Goal: Task Accomplishment & Management: Use online tool/utility

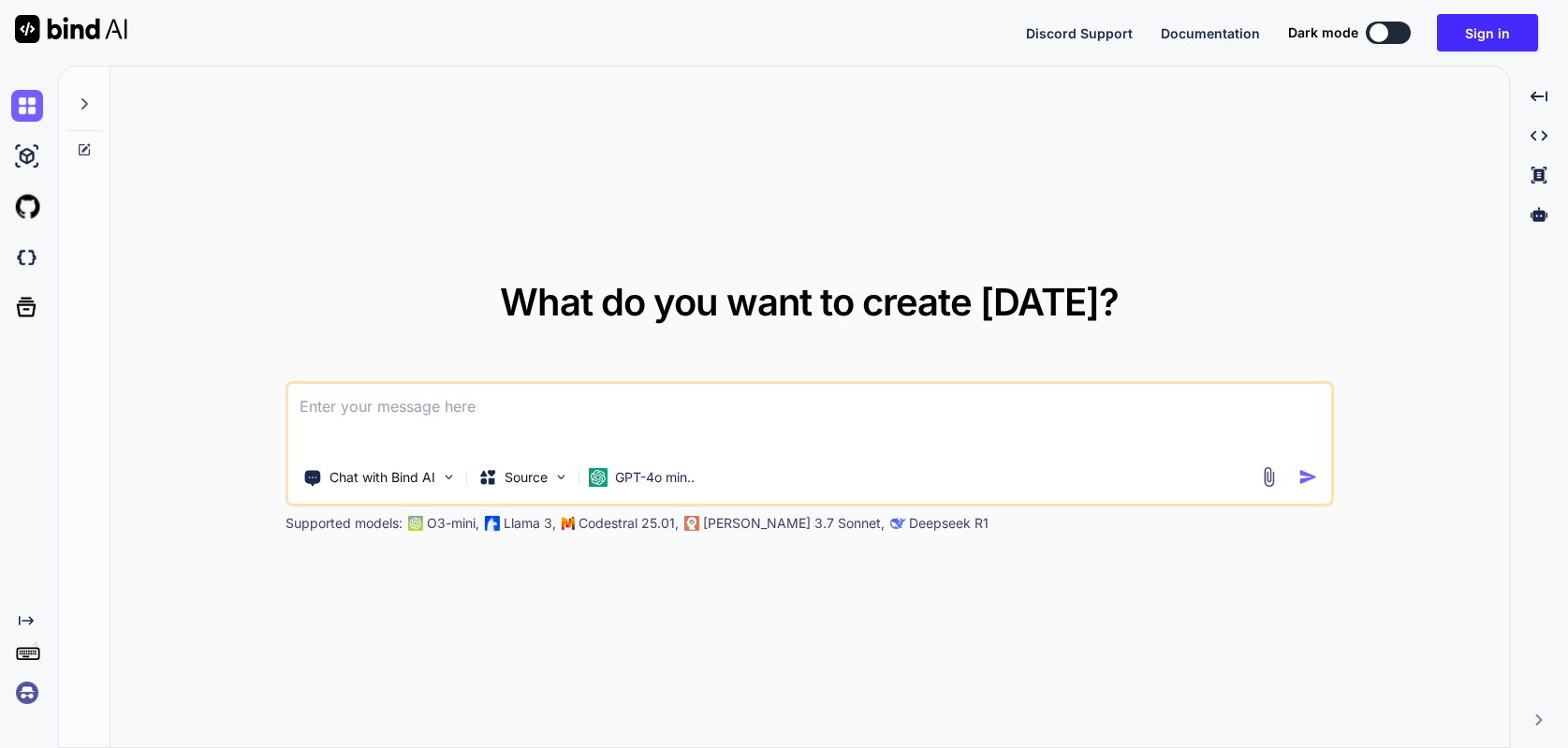
click at [20, 699] on img at bounding box center [27, 692] width 32 height 32
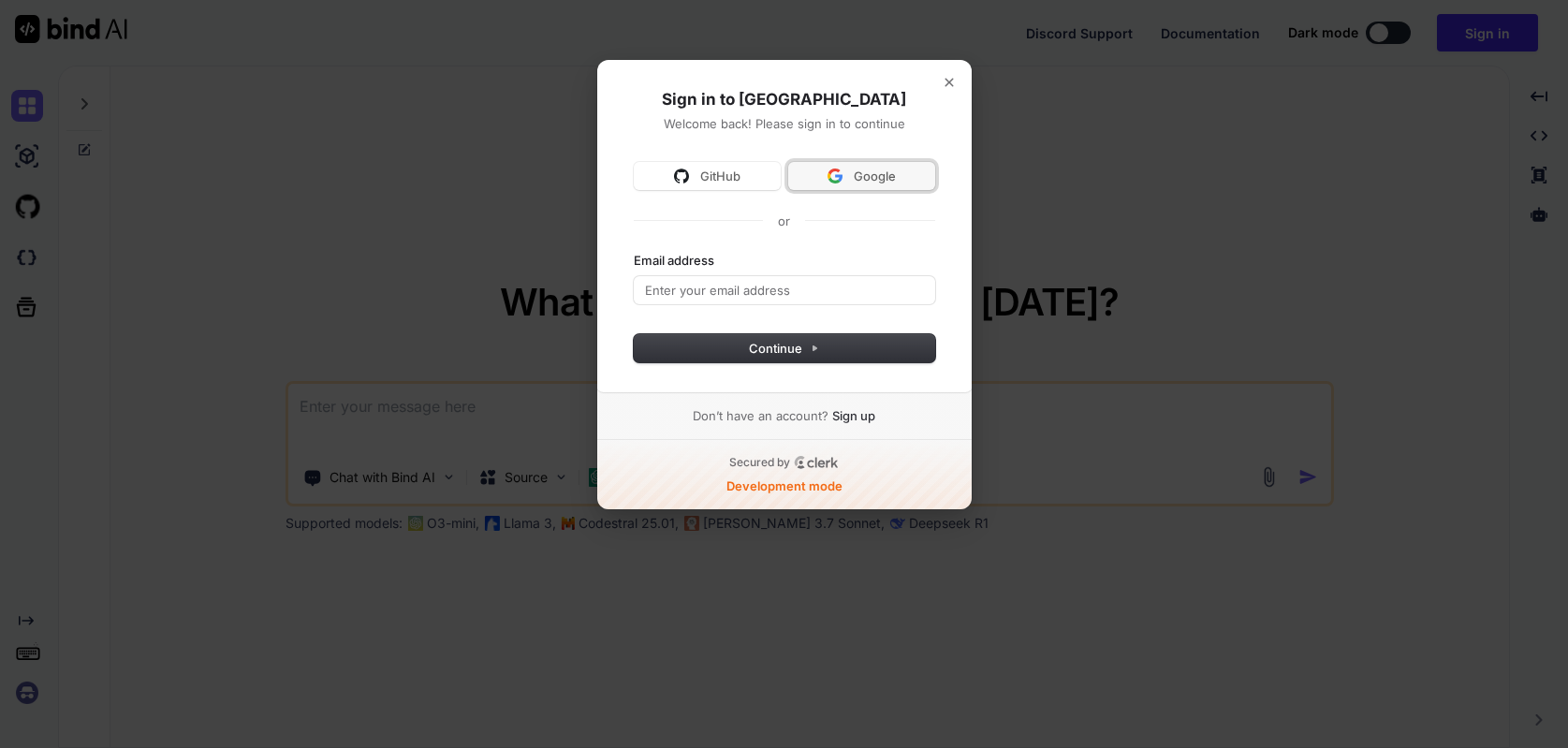
click at [835, 174] on img at bounding box center [835, 176] width 15 height 15
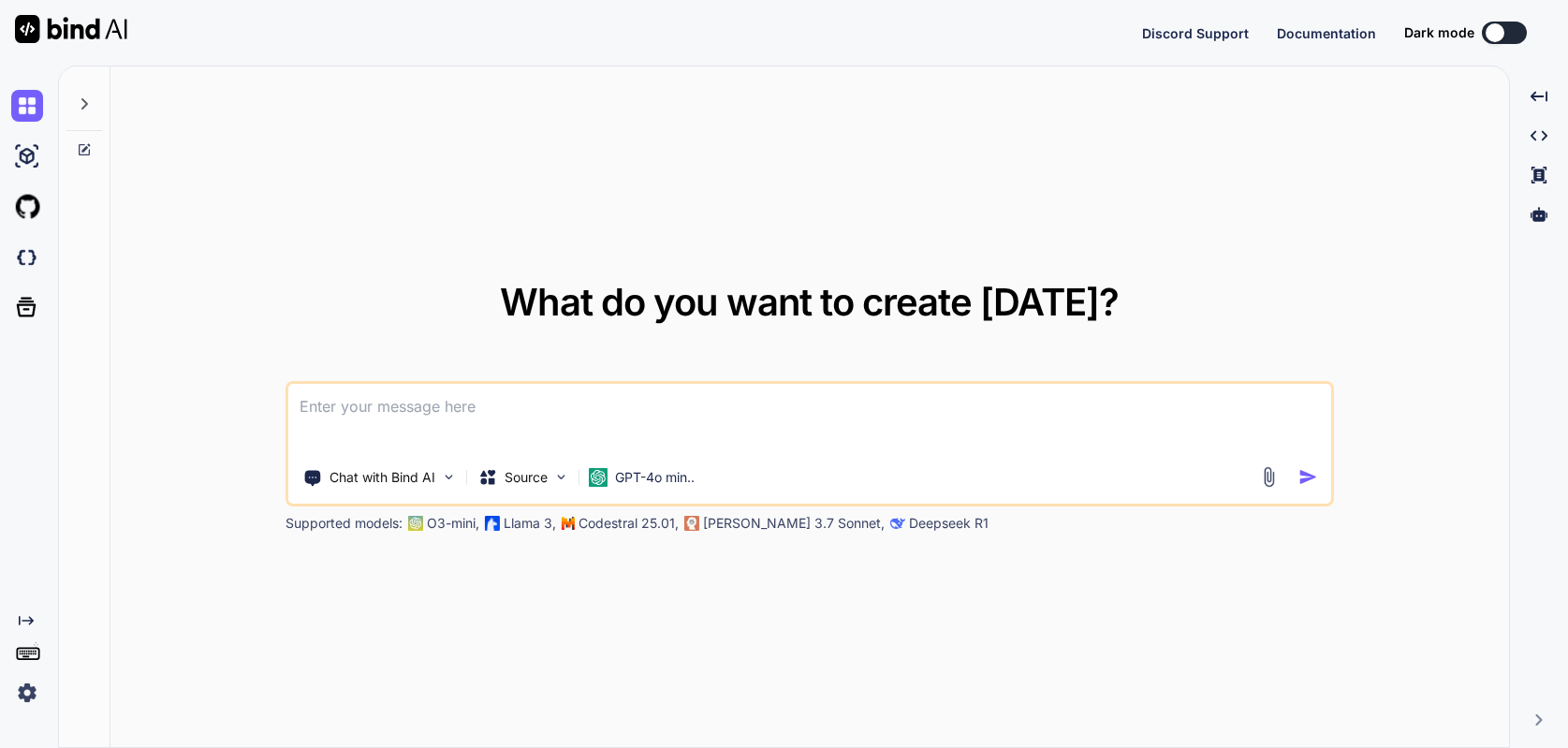
click at [23, 696] on img at bounding box center [27, 692] width 32 height 32
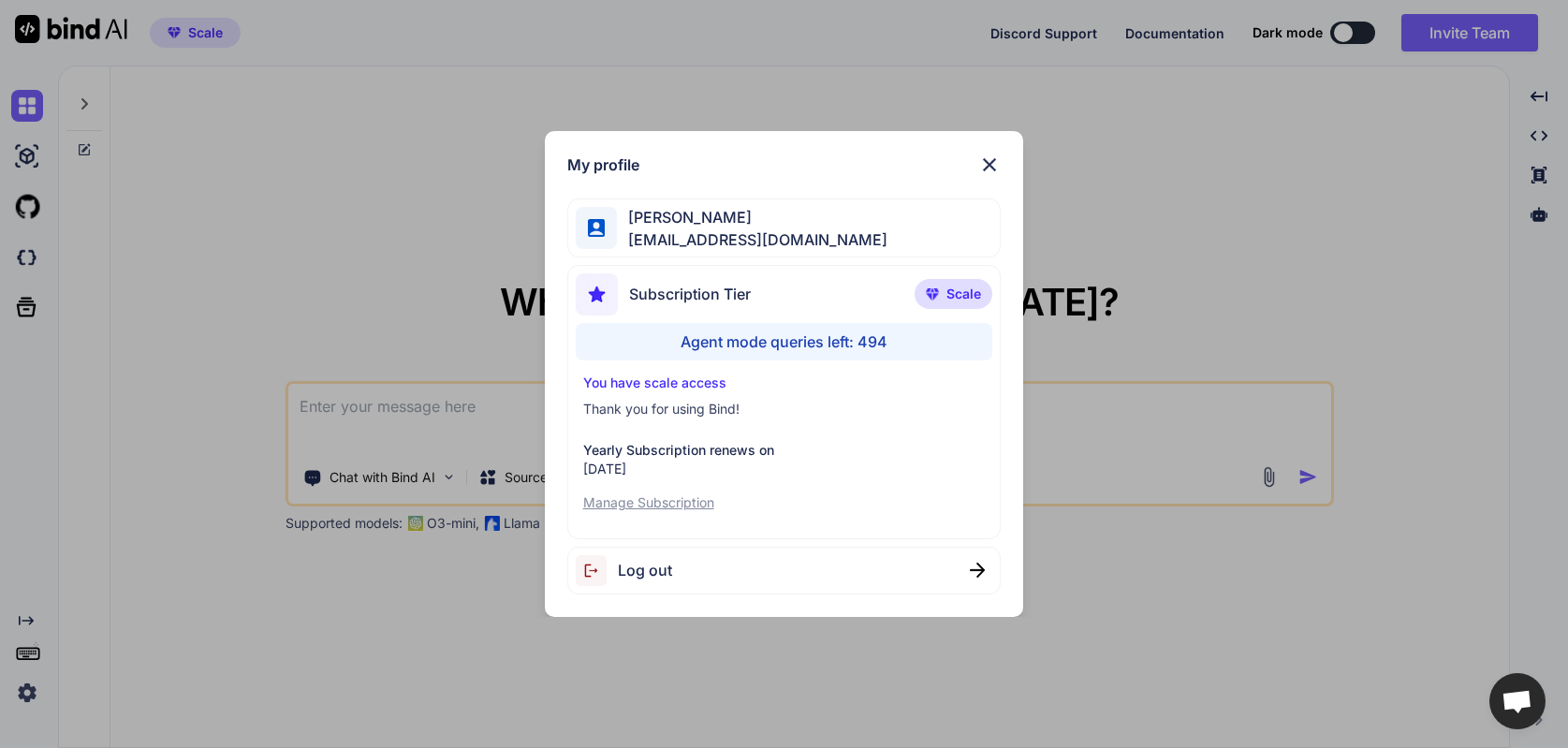
drag, startPoint x: 1305, startPoint y: 411, endPoint x: 373, endPoint y: 199, distance: 955.8
click at [1288, 409] on div "My profile John Zakma johnzakma@gmail.com Subscription Tier Scale Agent mode qu…" at bounding box center [784, 374] width 1568 height 748
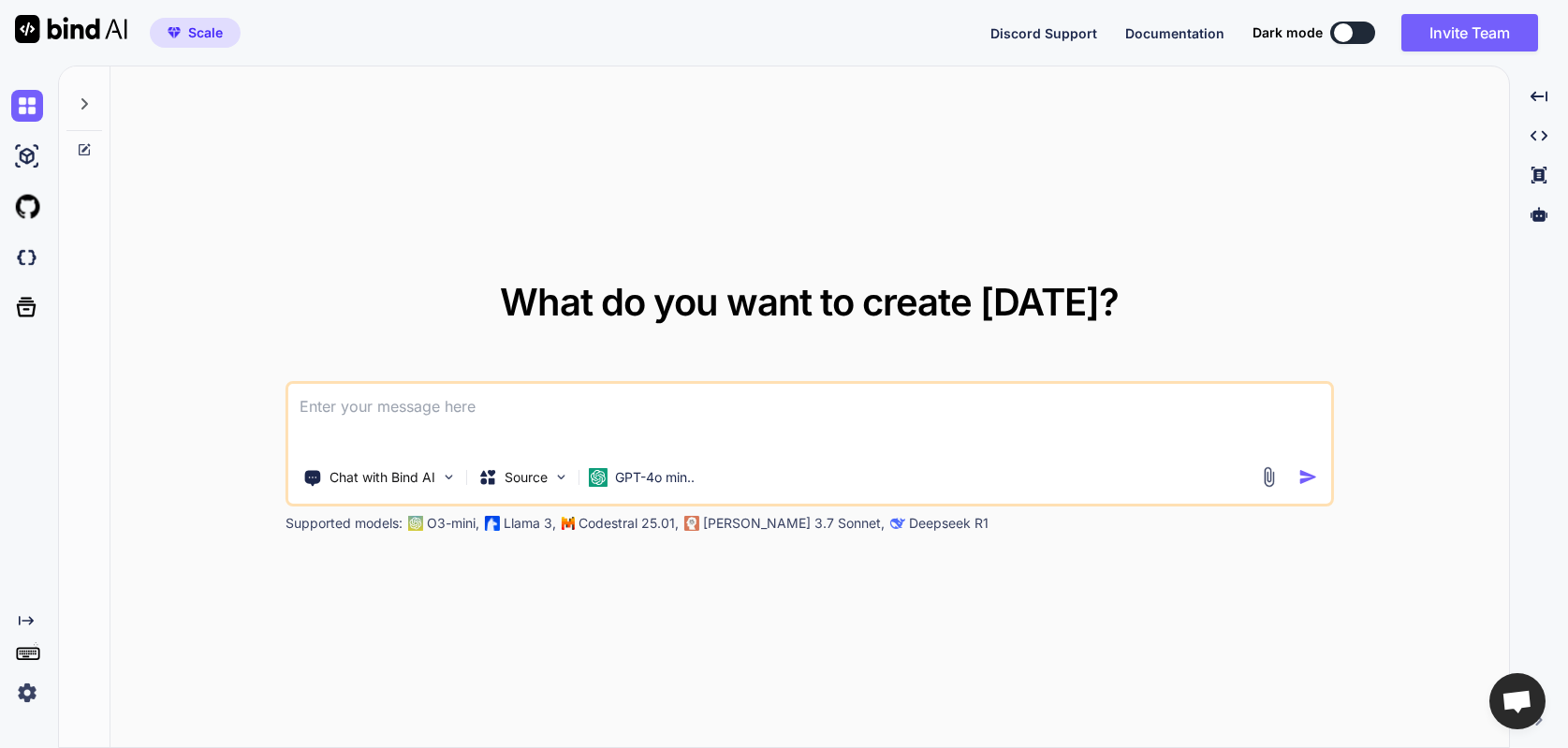
type textarea "x"
click at [29, 251] on img at bounding box center [27, 257] width 32 height 32
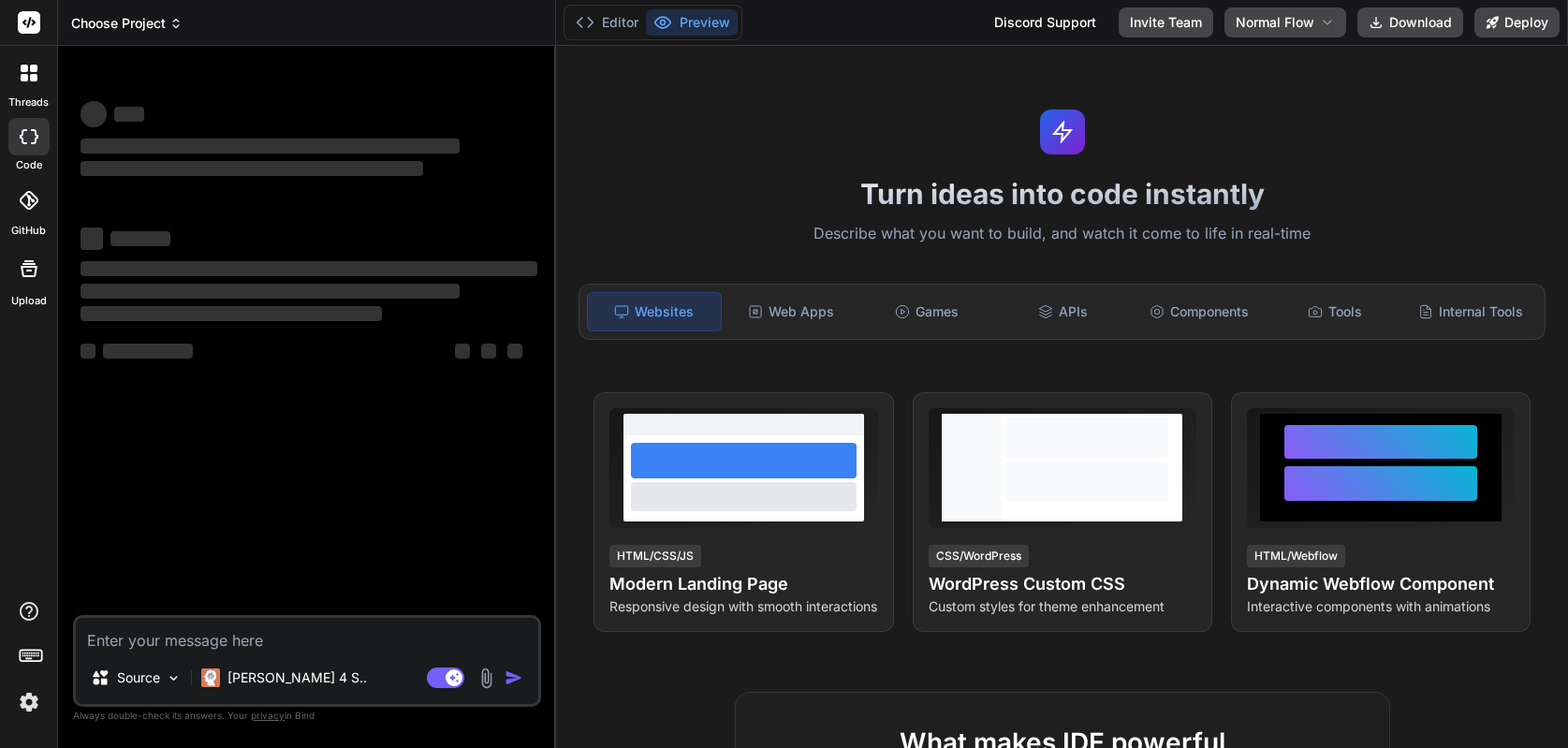
click at [122, 17] on span "Choose Project" at bounding box center [126, 24] width 111 height 19
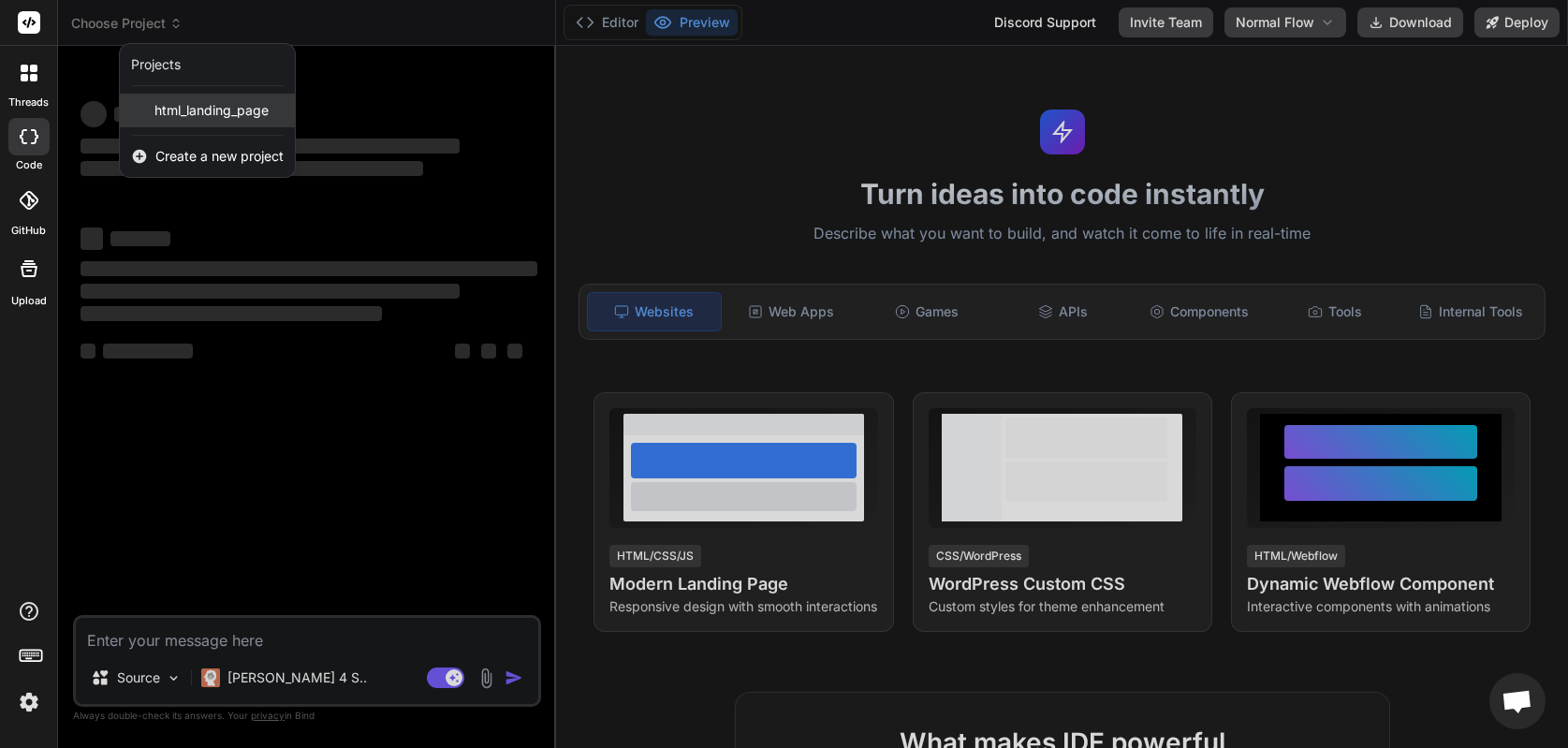
click at [174, 112] on span "html_landing_page" at bounding box center [211, 111] width 114 height 19
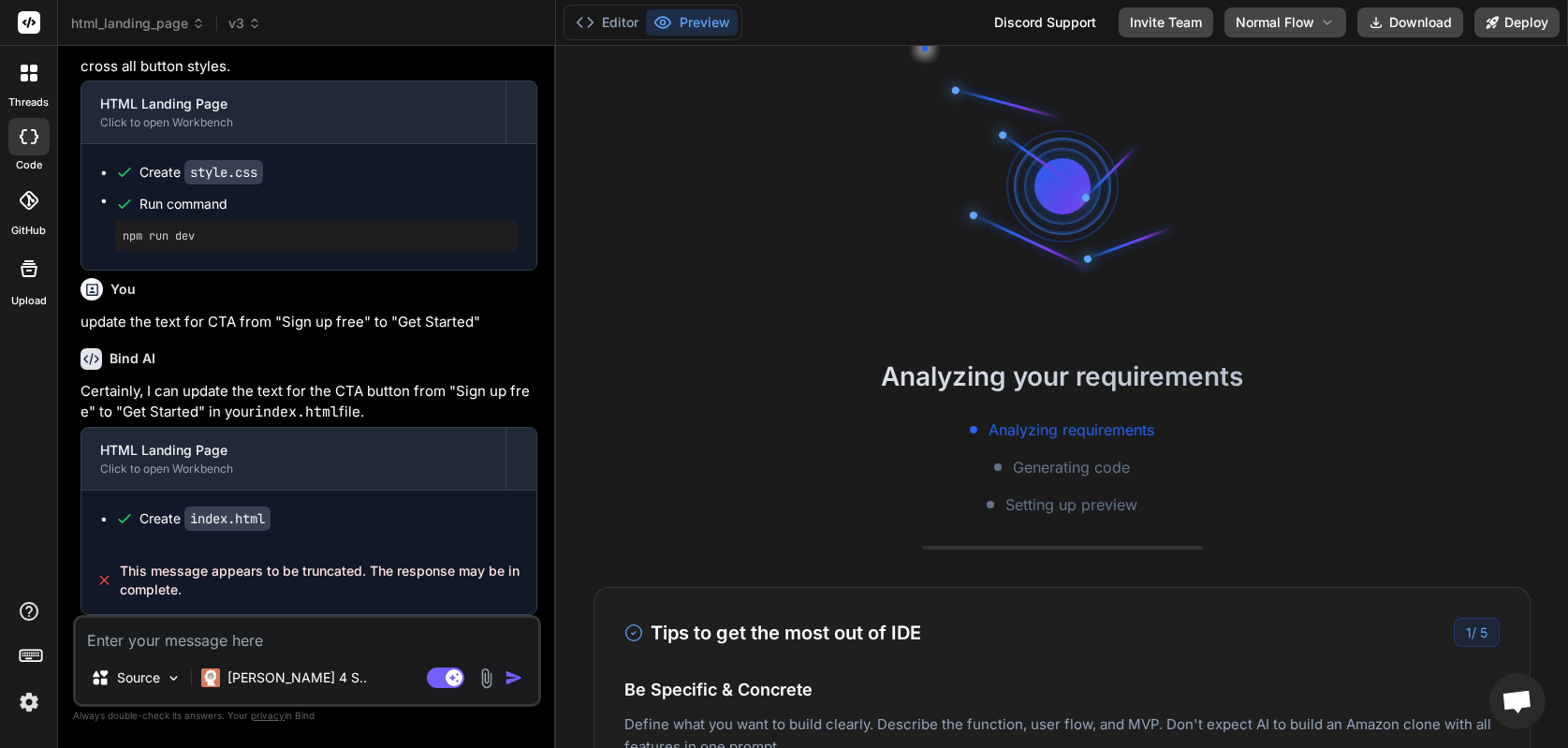
scroll to position [33817, 0]
click at [256, 12] on header "html_landing_page v3 Created with Pixso." at bounding box center [307, 23] width 498 height 46
click at [254, 18] on icon at bounding box center [255, 24] width 13 height 13
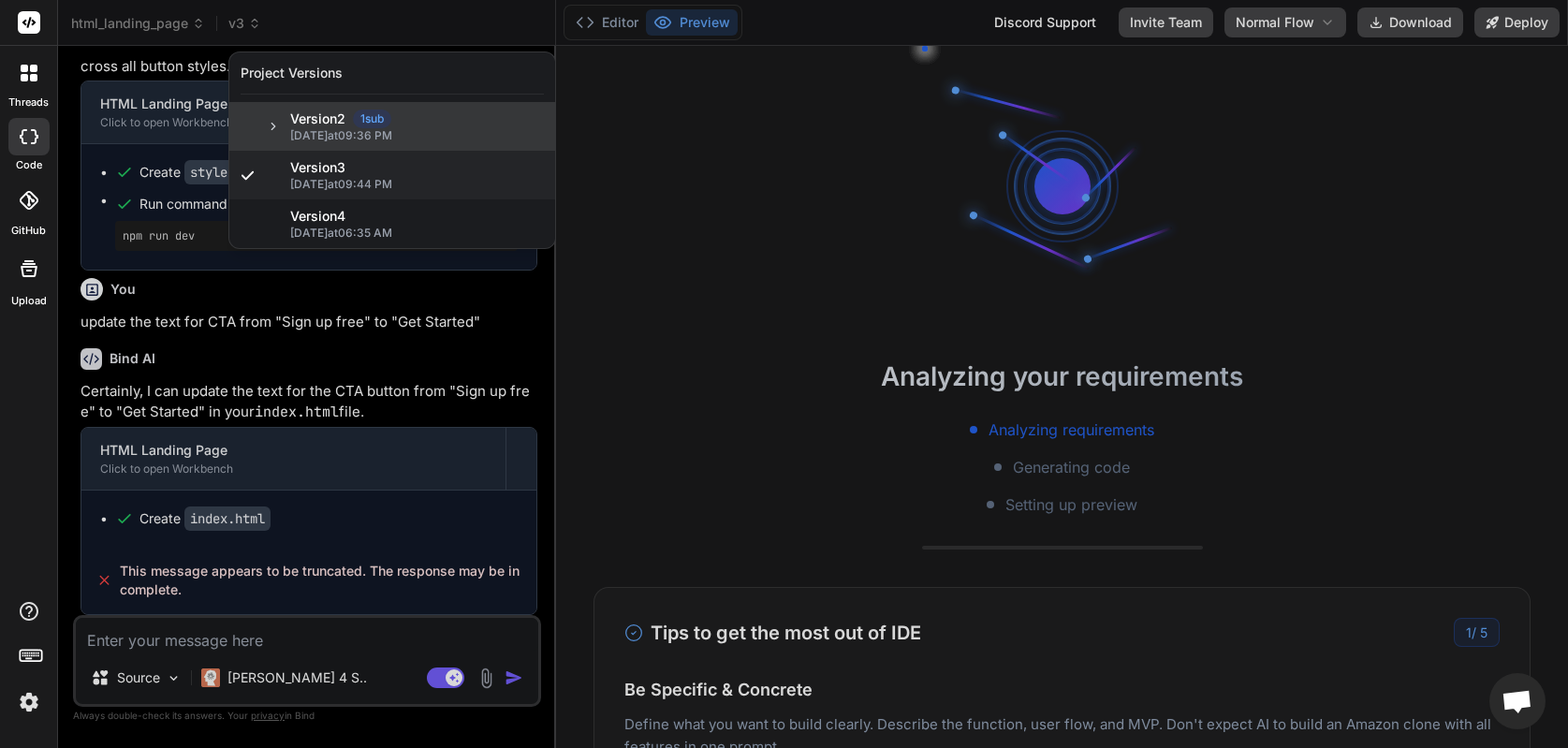
click at [277, 125] on icon at bounding box center [274, 126] width 13 height 13
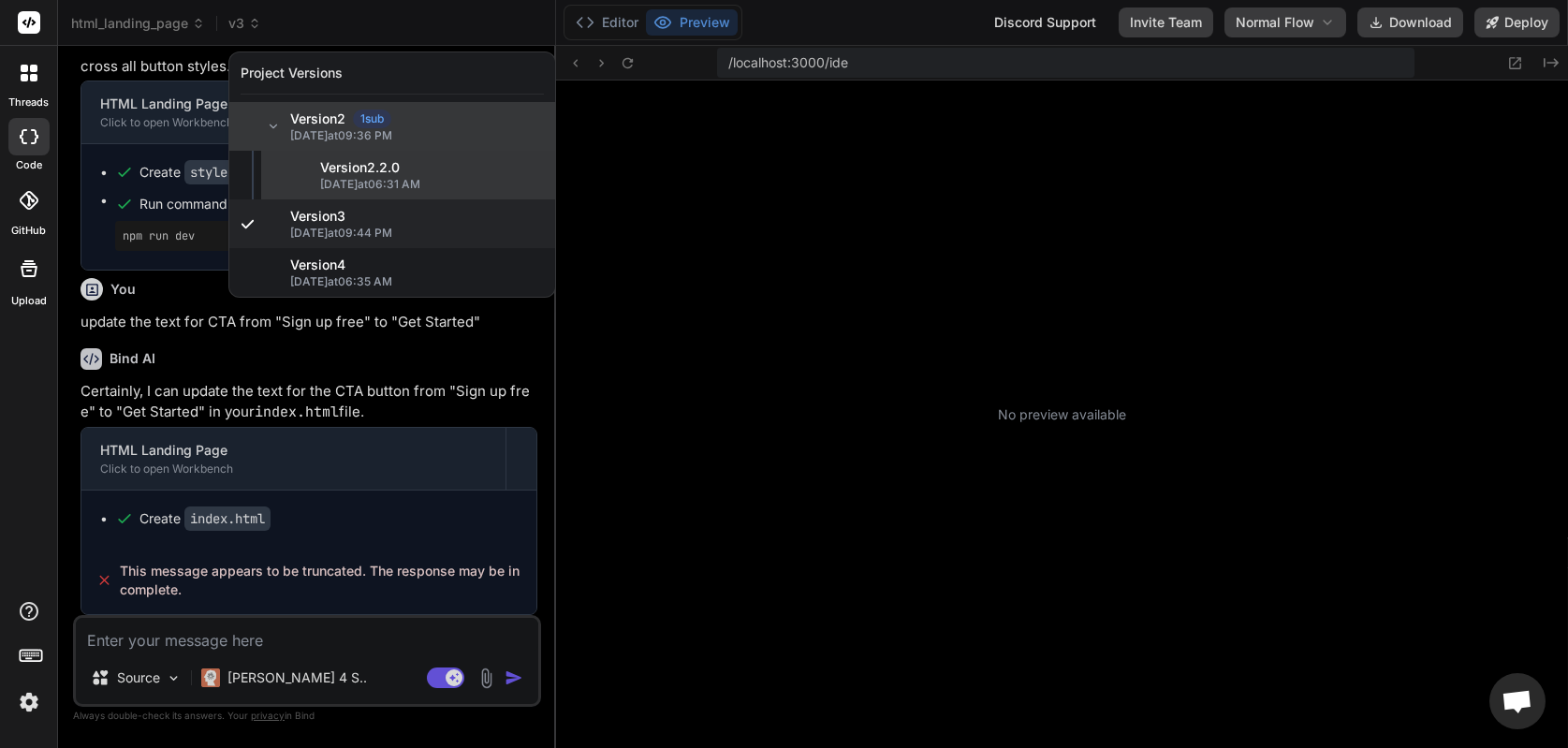
click at [368, 176] on span "Version 2 . 2.0" at bounding box center [432, 168] width 224 height 19
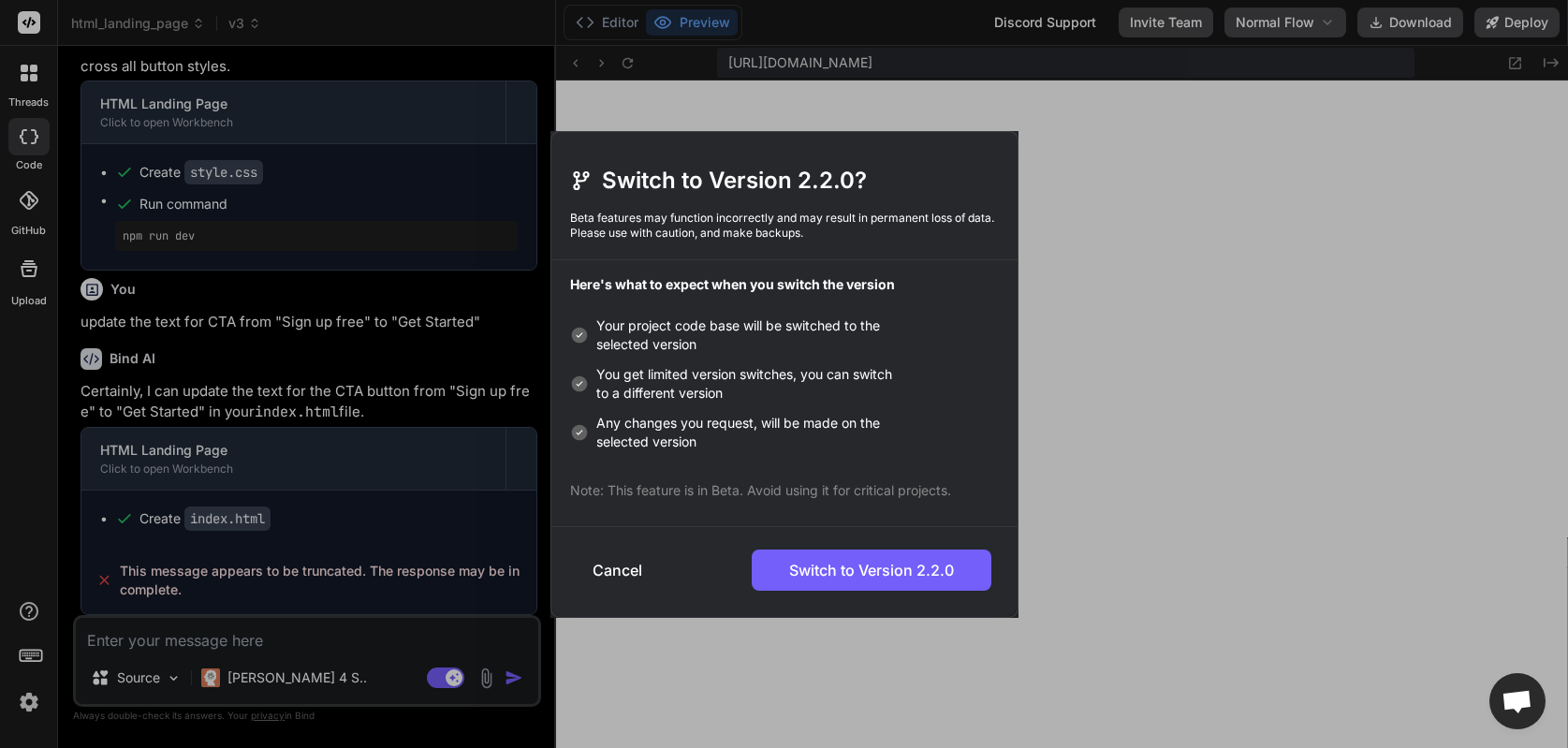
scroll to position [747, 0]
click at [827, 580] on button "Switch to Version 2.2.0" at bounding box center [872, 570] width 239 height 41
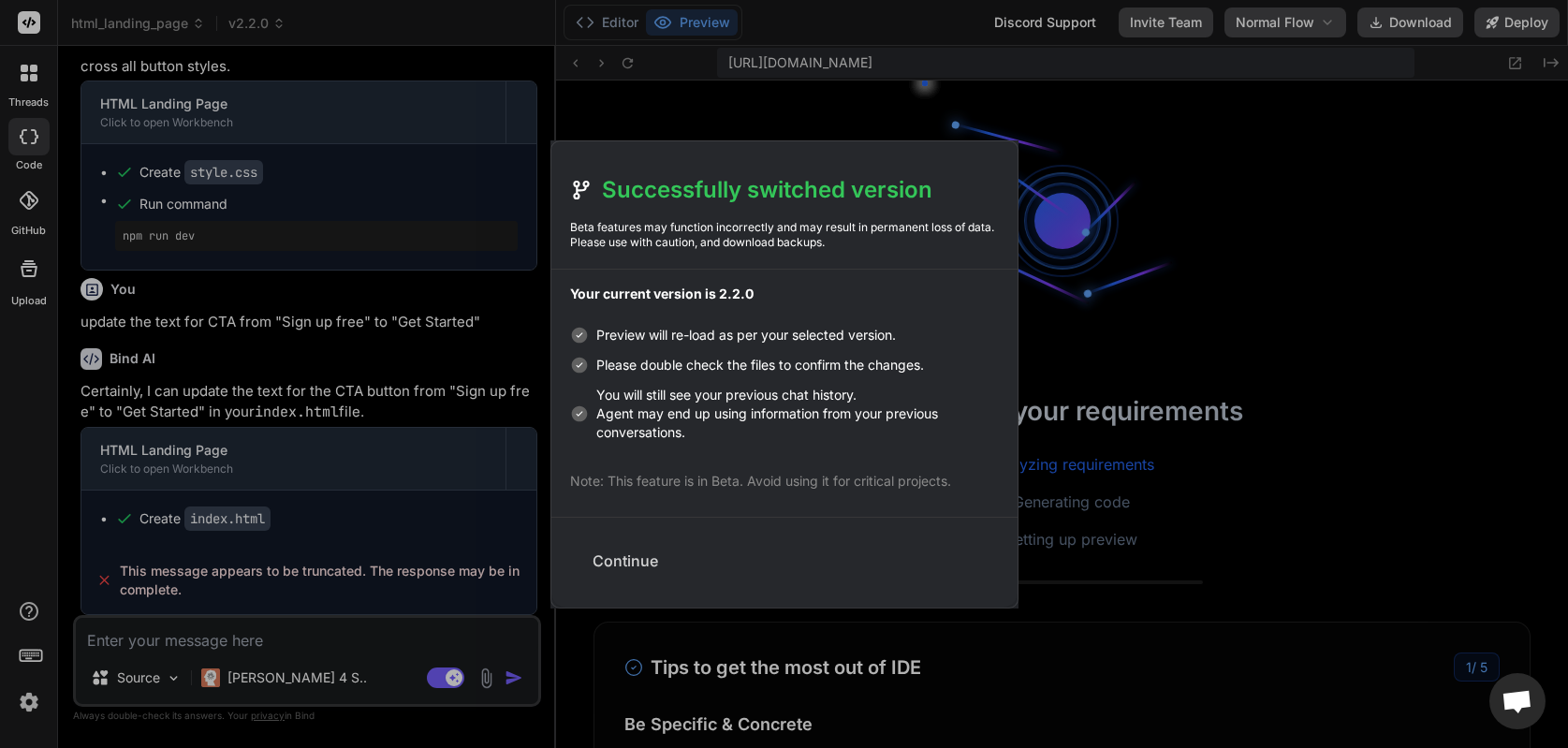
scroll to position [1637, 0]
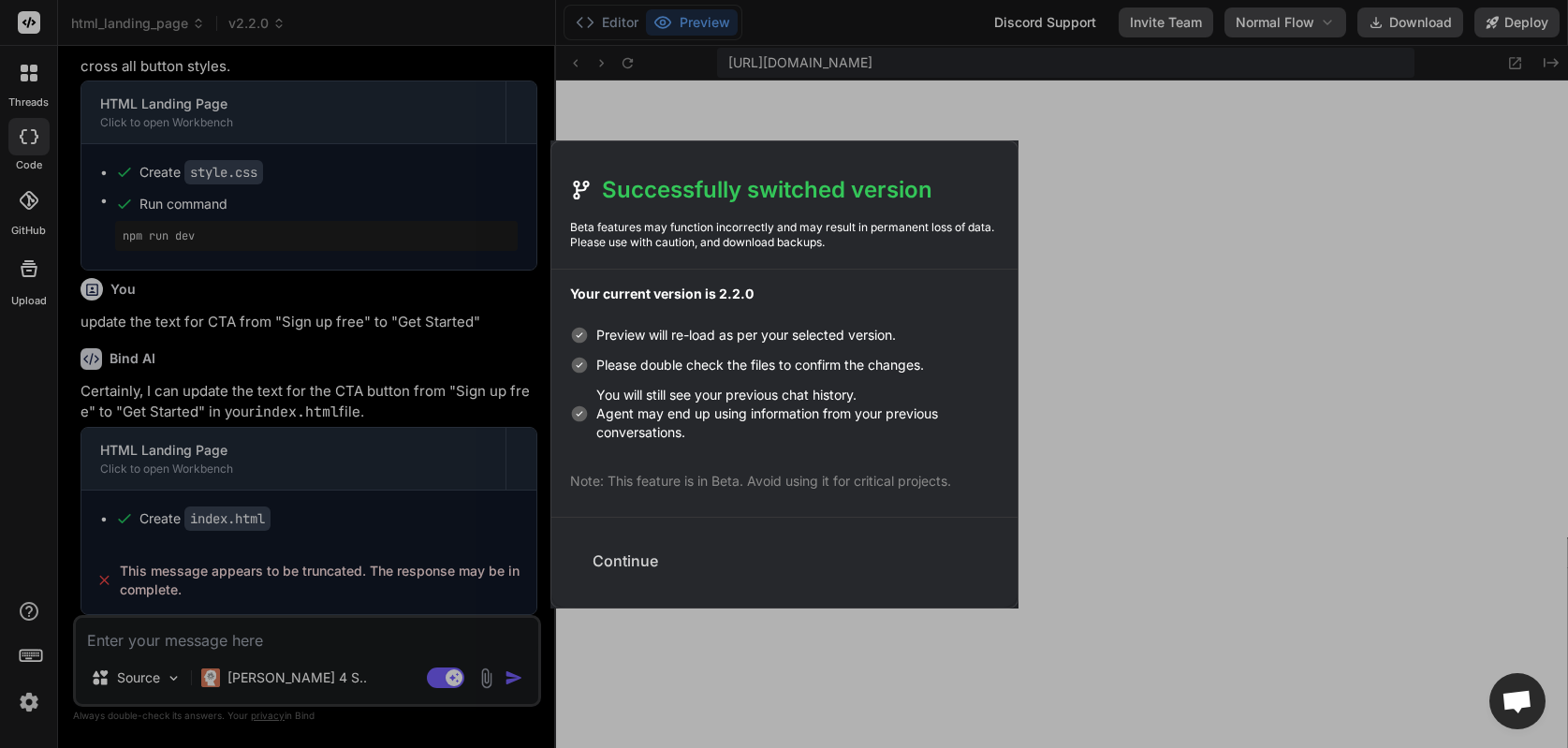
click at [616, 560] on button "Continue" at bounding box center [625, 560] width 96 height 41
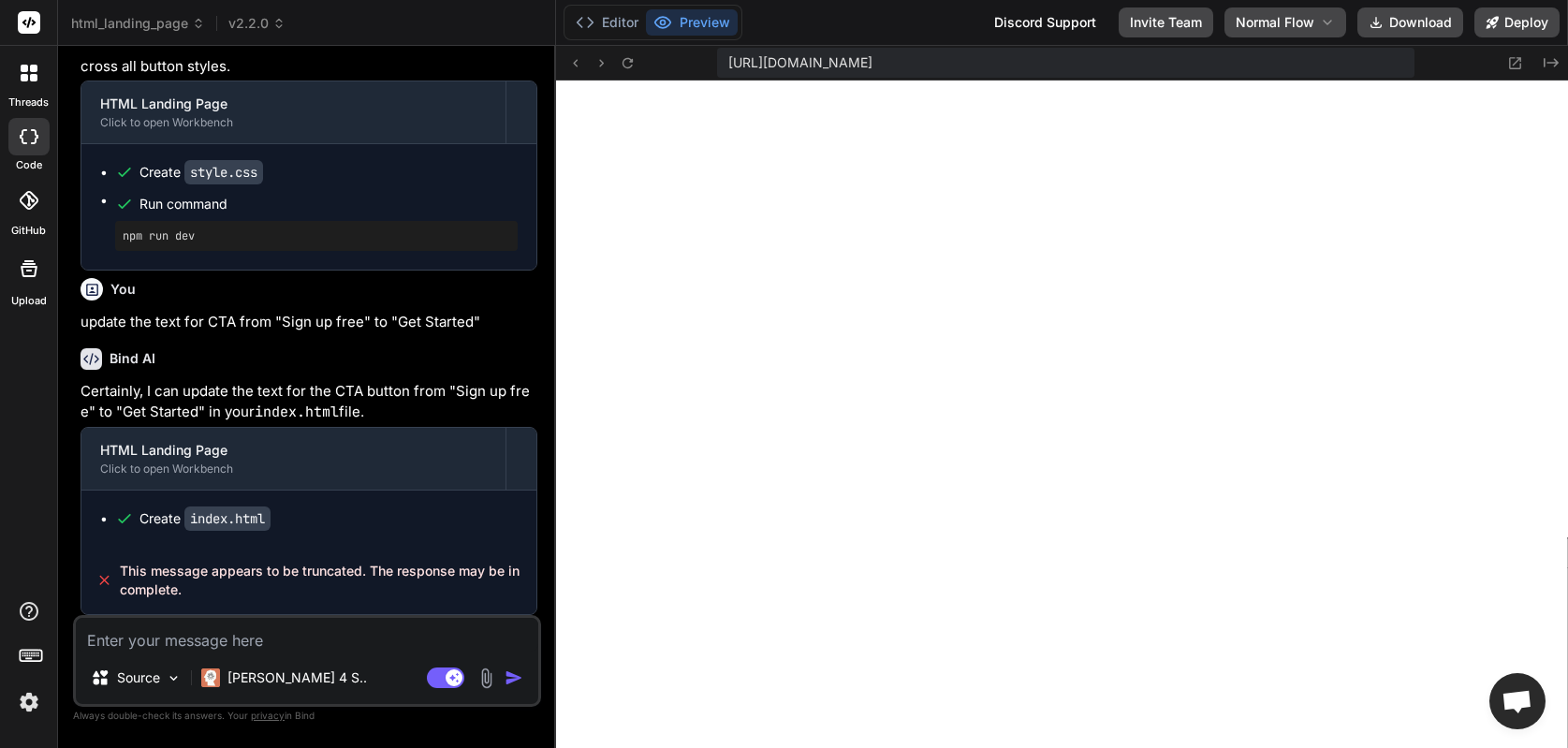
click at [287, 21] on div "html_landing_page v2.2.0" at bounding box center [307, 24] width 471 height 19
click at [264, 23] on span "v2.2.0" at bounding box center [258, 24] width 57 height 19
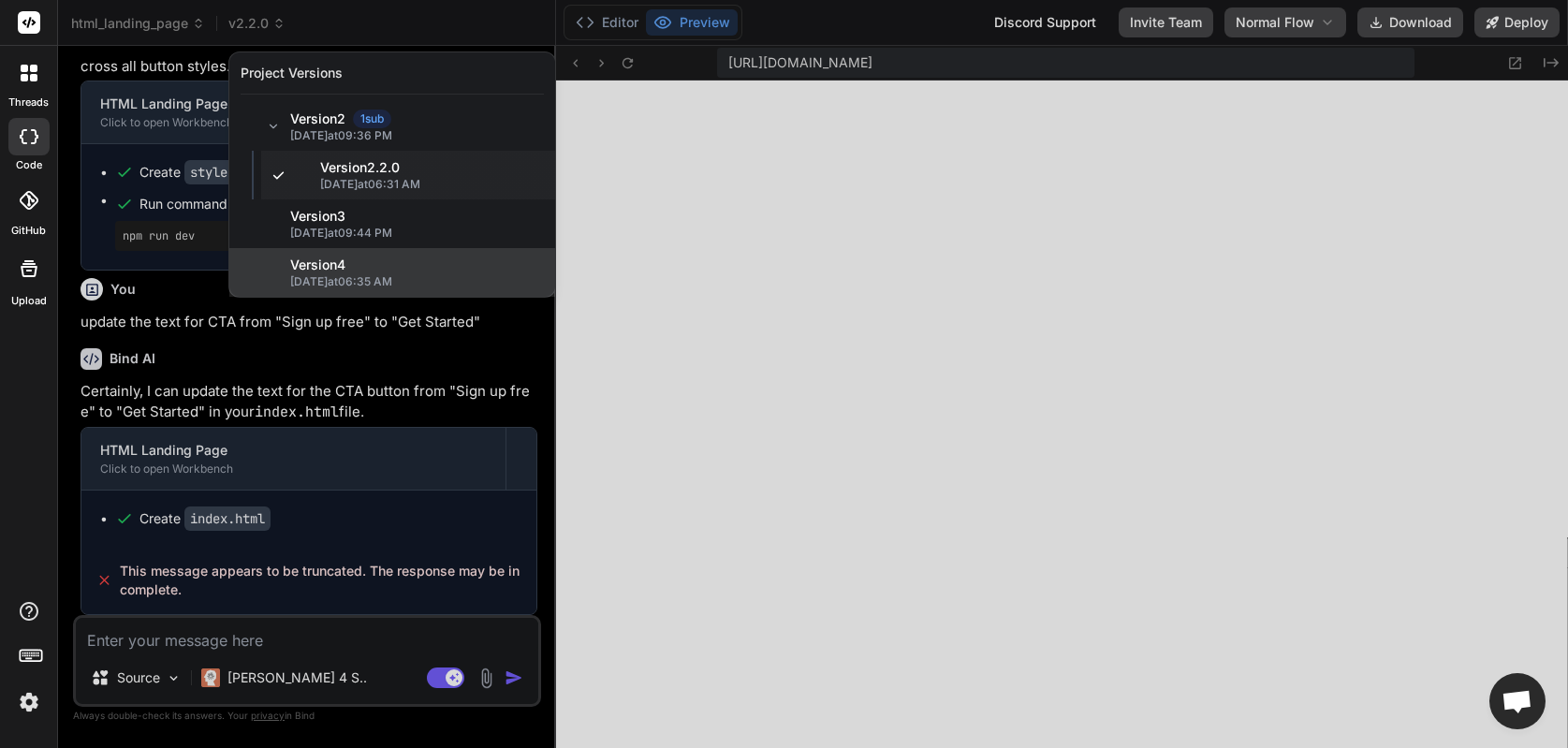
click at [337, 272] on span "Version 4" at bounding box center [318, 265] width 56 height 19
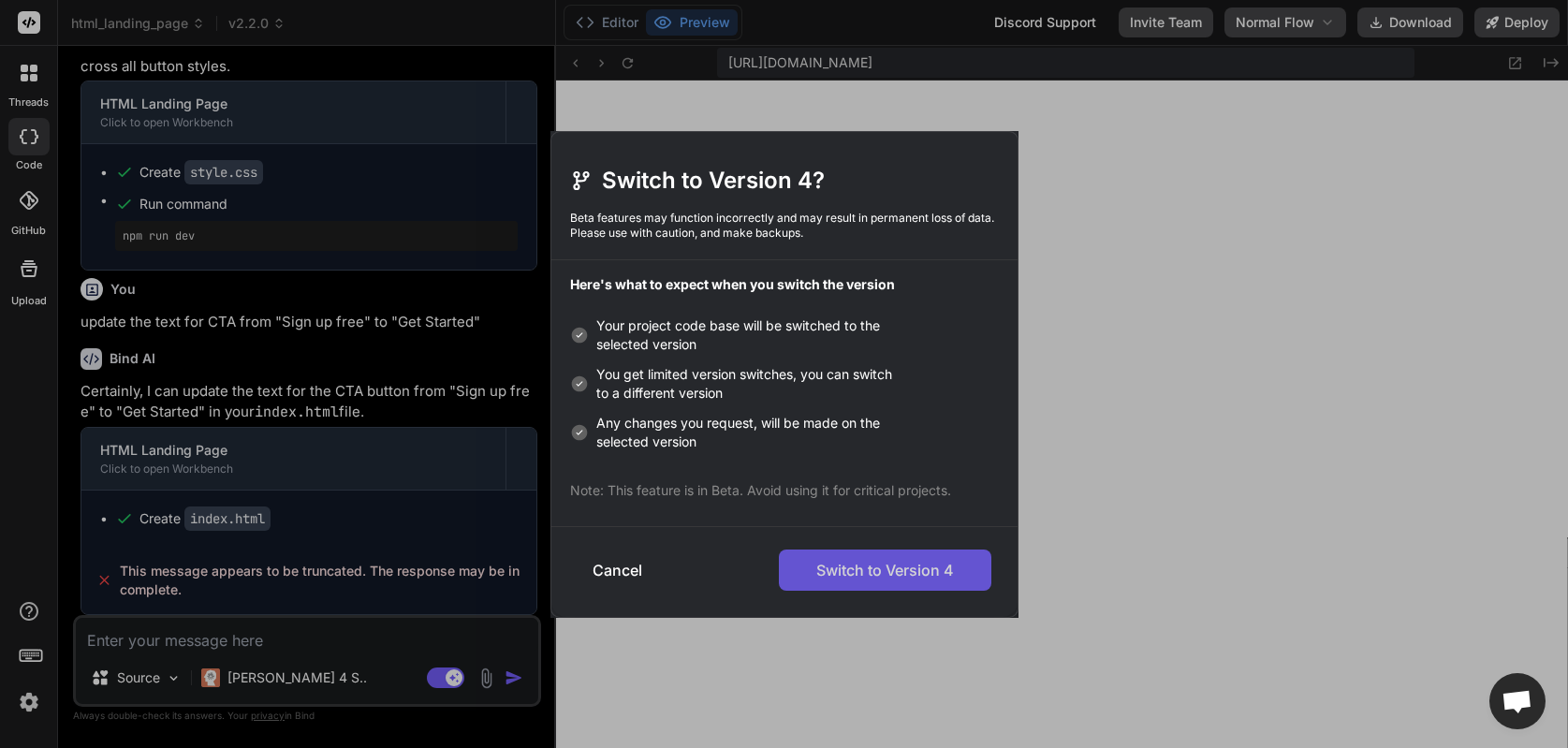
click at [898, 564] on button "Switch to Version 4" at bounding box center [885, 570] width 213 height 41
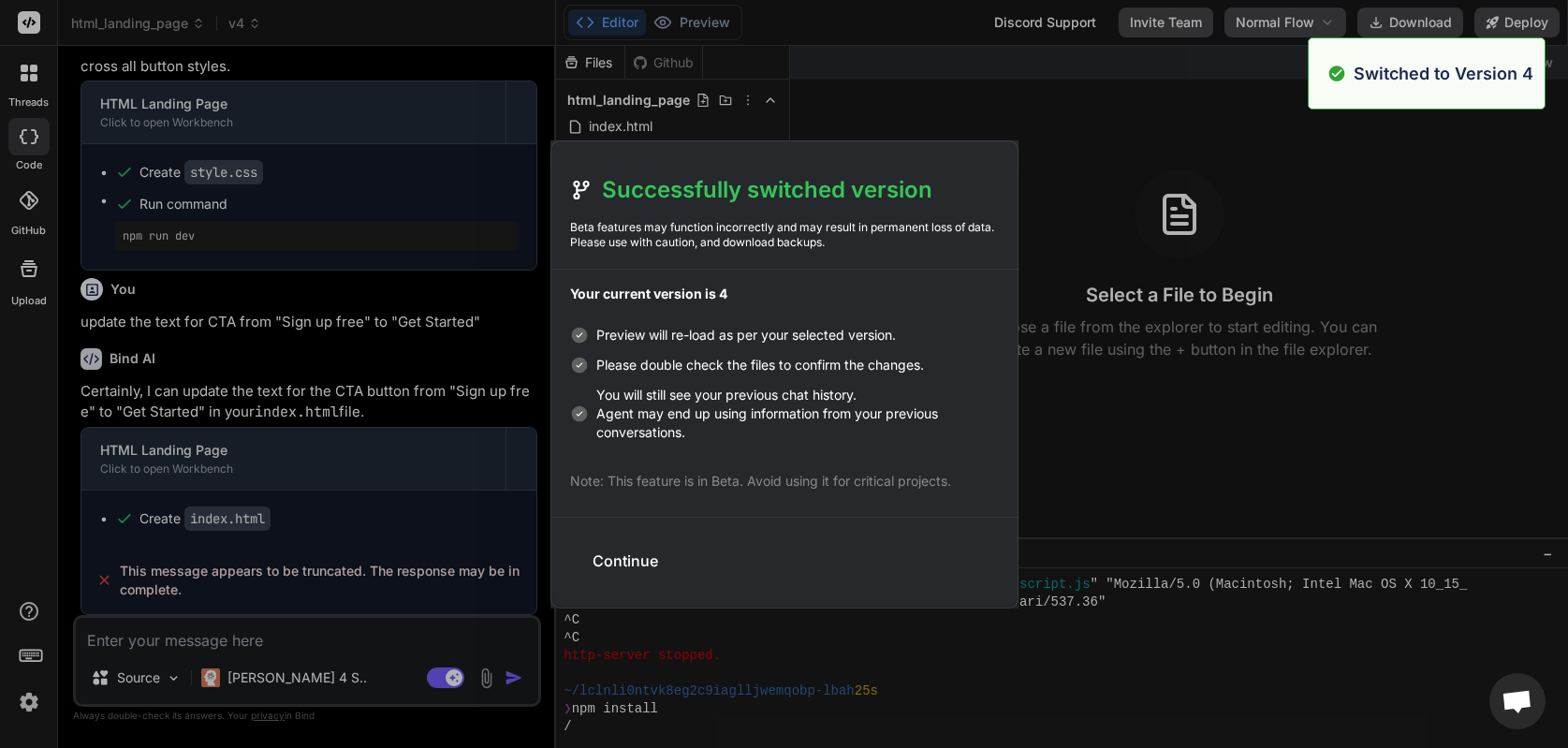
scroll to position [1868, 0]
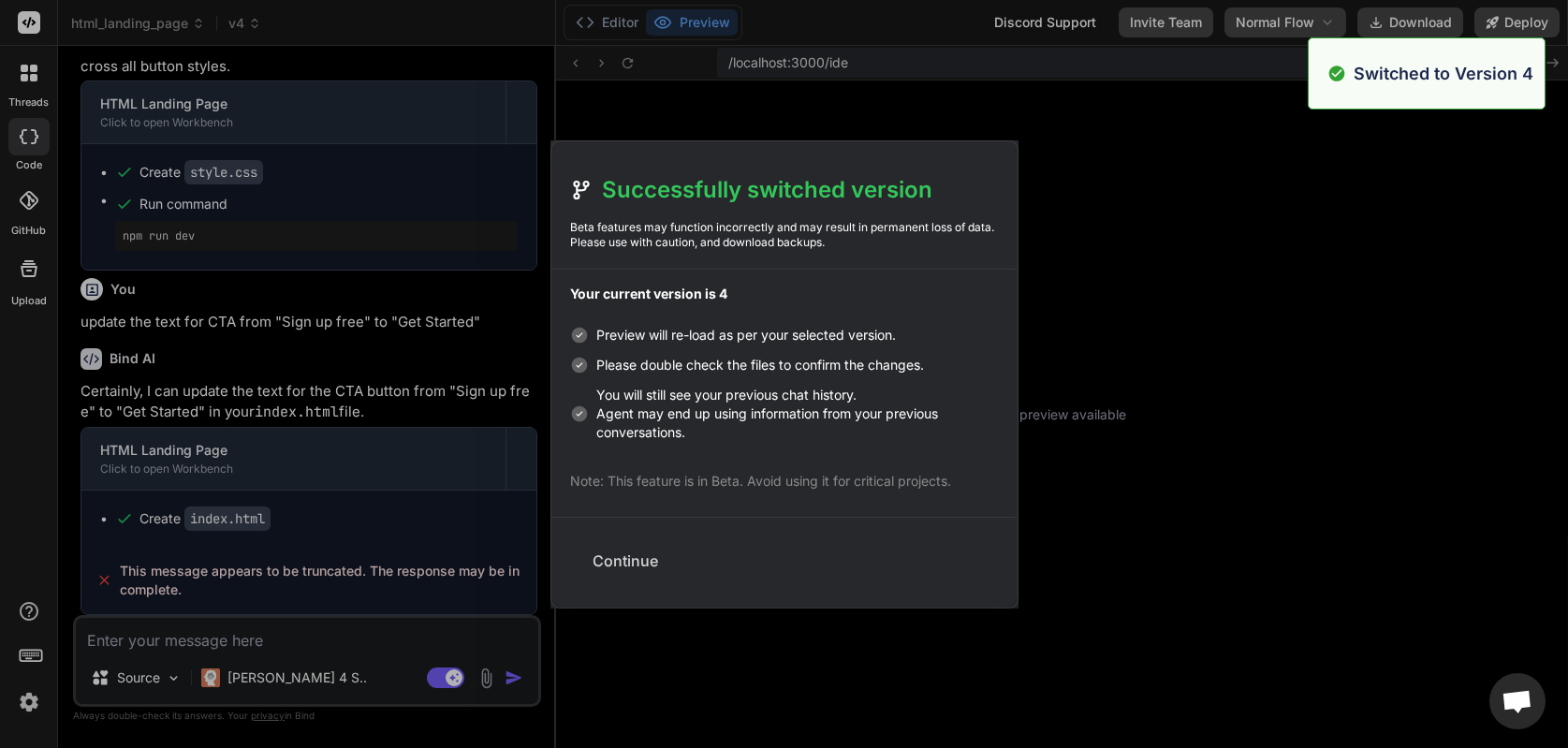
click at [612, 561] on button "Continue" at bounding box center [625, 560] width 96 height 41
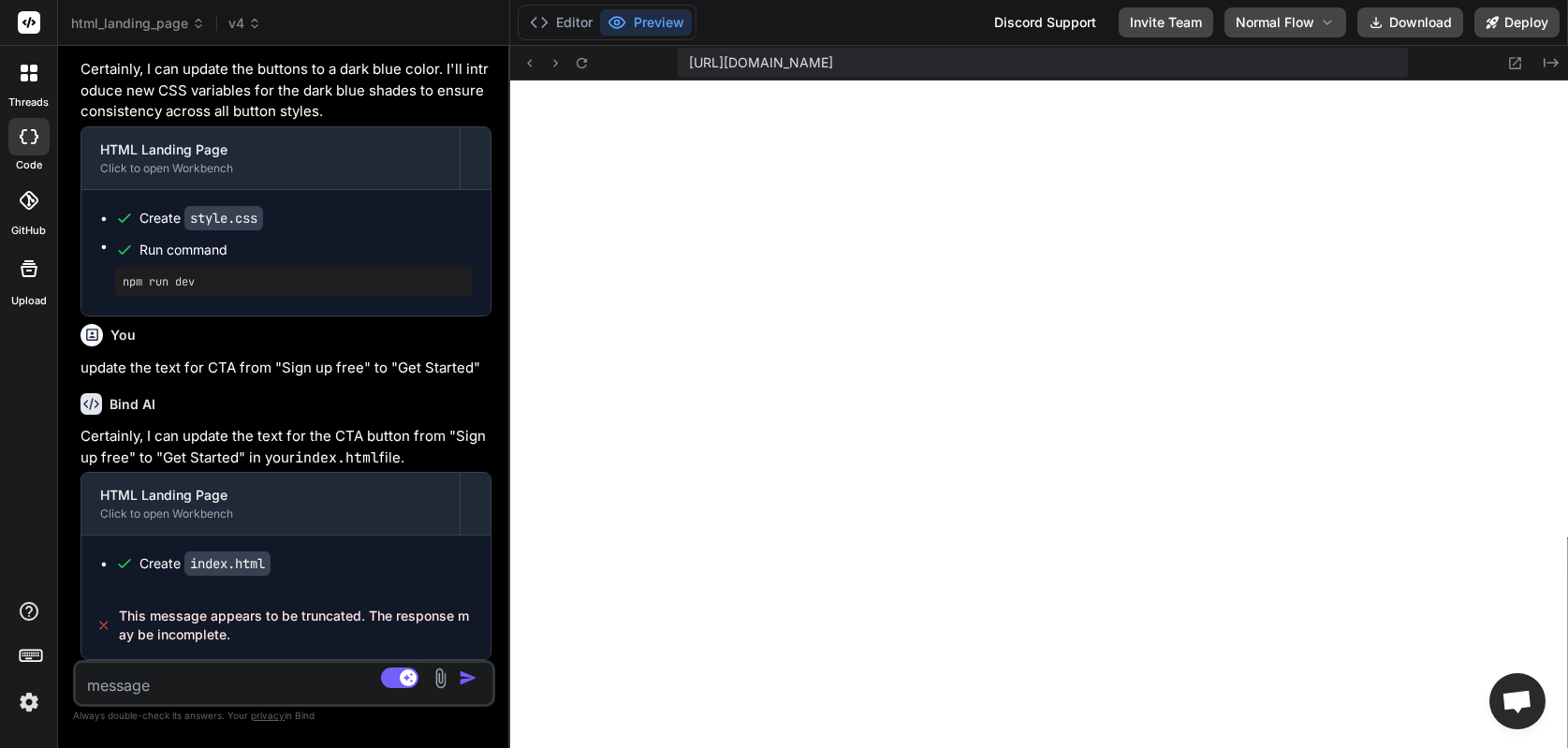
scroll to position [35268, 0]
drag, startPoint x: 556, startPoint y: 393, endPoint x: 470, endPoint y: 397, distance: 86.1
click at [470, 396] on div "Bind AI Web Search Created with Pixso. Code Generator You add a pricing table w…" at bounding box center [284, 397] width 452 height 702
click at [566, 28] on button "Editor" at bounding box center [560, 22] width 78 height 26
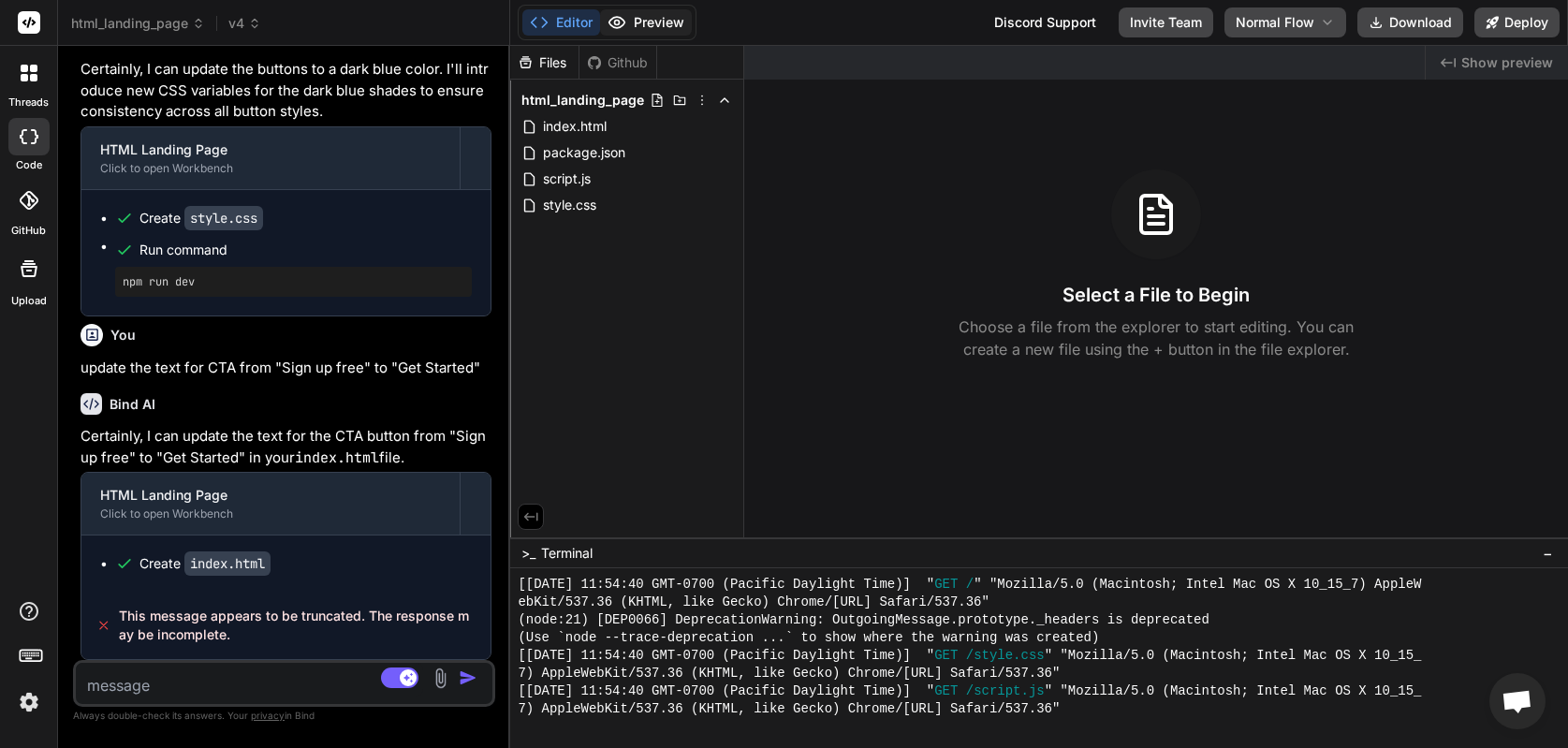
click at [640, 28] on button "Preview" at bounding box center [647, 22] width 92 height 26
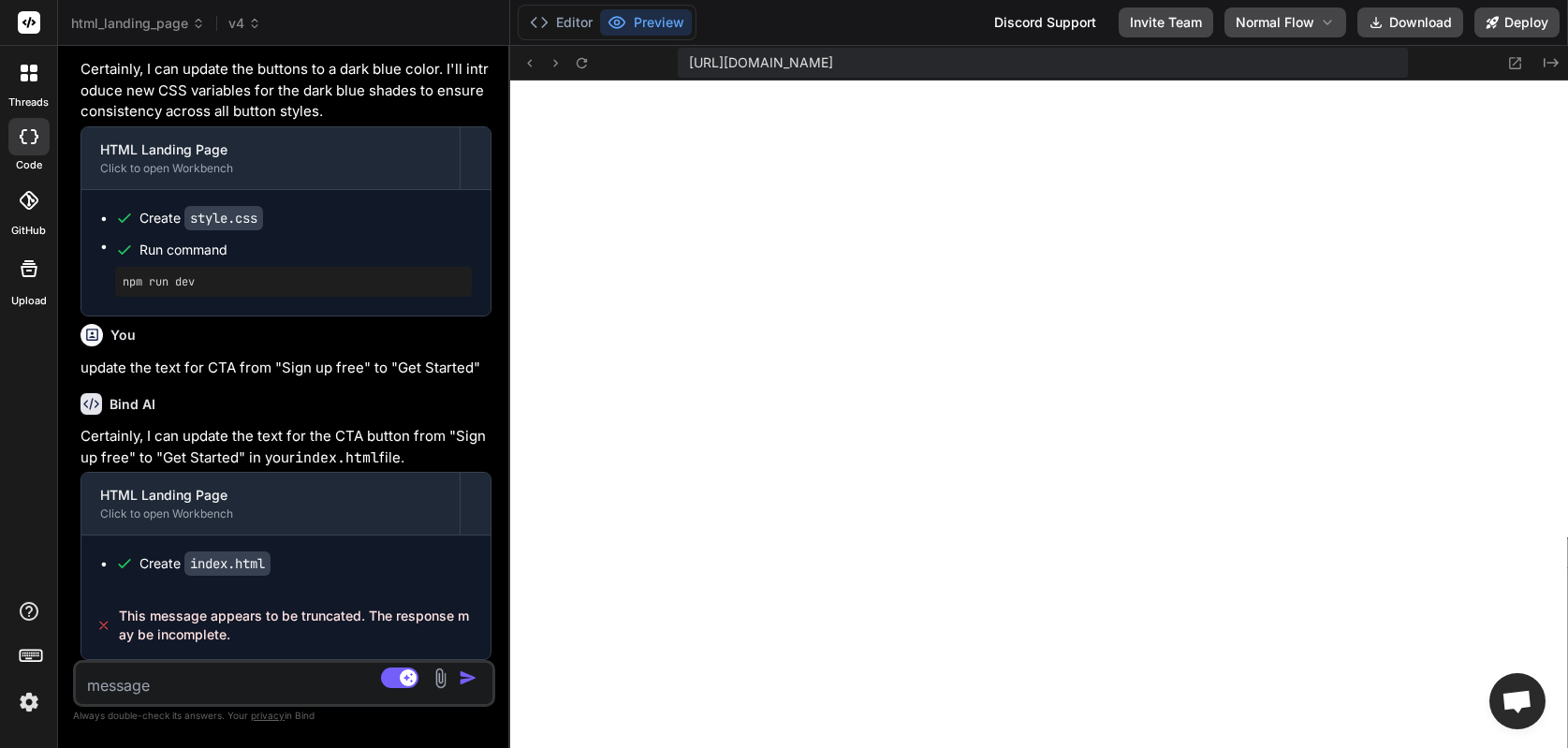
scroll to position [32773, 0]
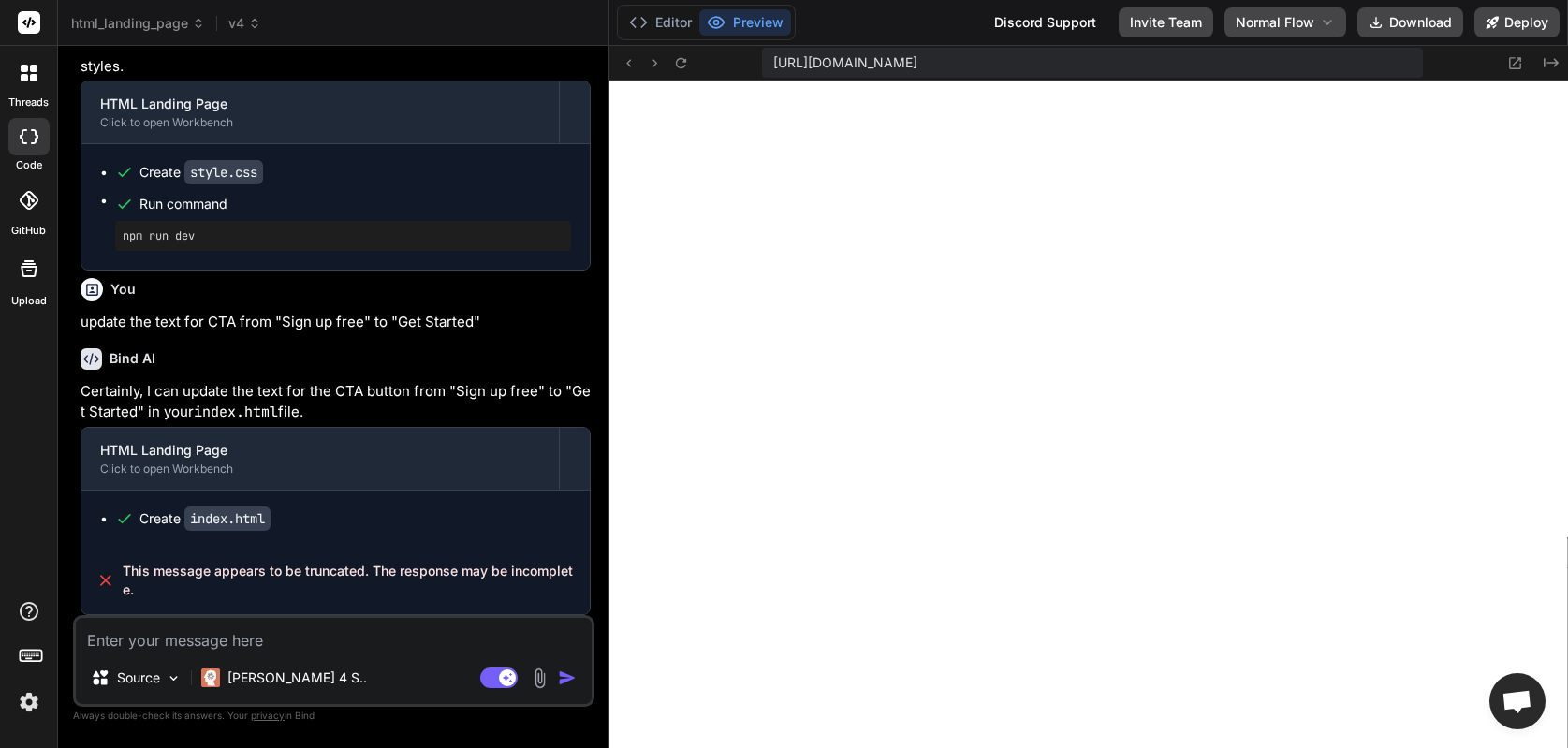
drag, startPoint x: 510, startPoint y: 316, endPoint x: 573, endPoint y: 316, distance: 63.0
click at [573, 316] on div "Bind AI Web Search Created with Pixso. Code Generator You add a pricing table w…" at bounding box center [334, 397] width 552 height 702
click at [502, 682] on rect at bounding box center [508, 678] width 17 height 17
click at [236, 21] on span "v4" at bounding box center [245, 24] width 33 height 19
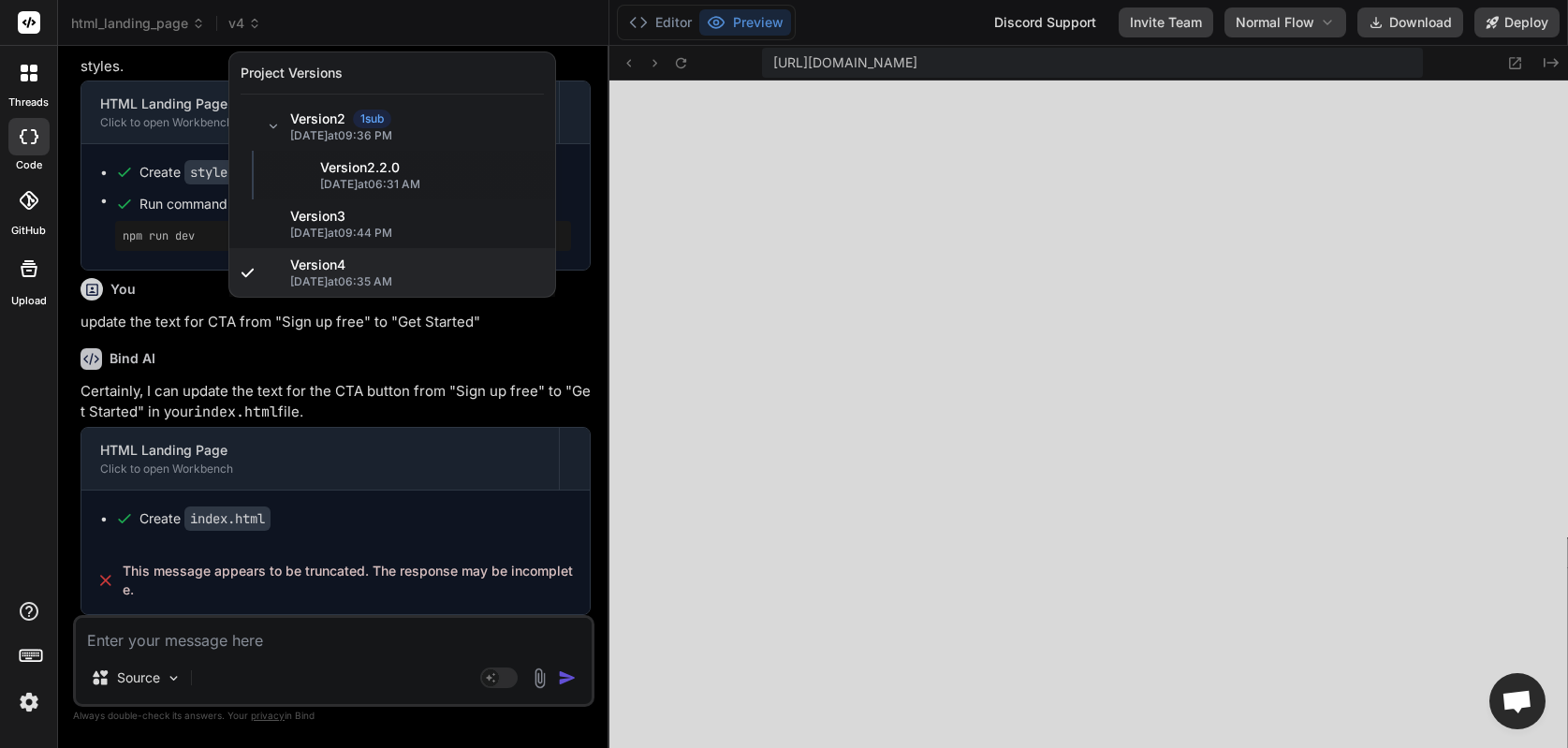
click at [1073, 368] on div at bounding box center [784, 374] width 1568 height 748
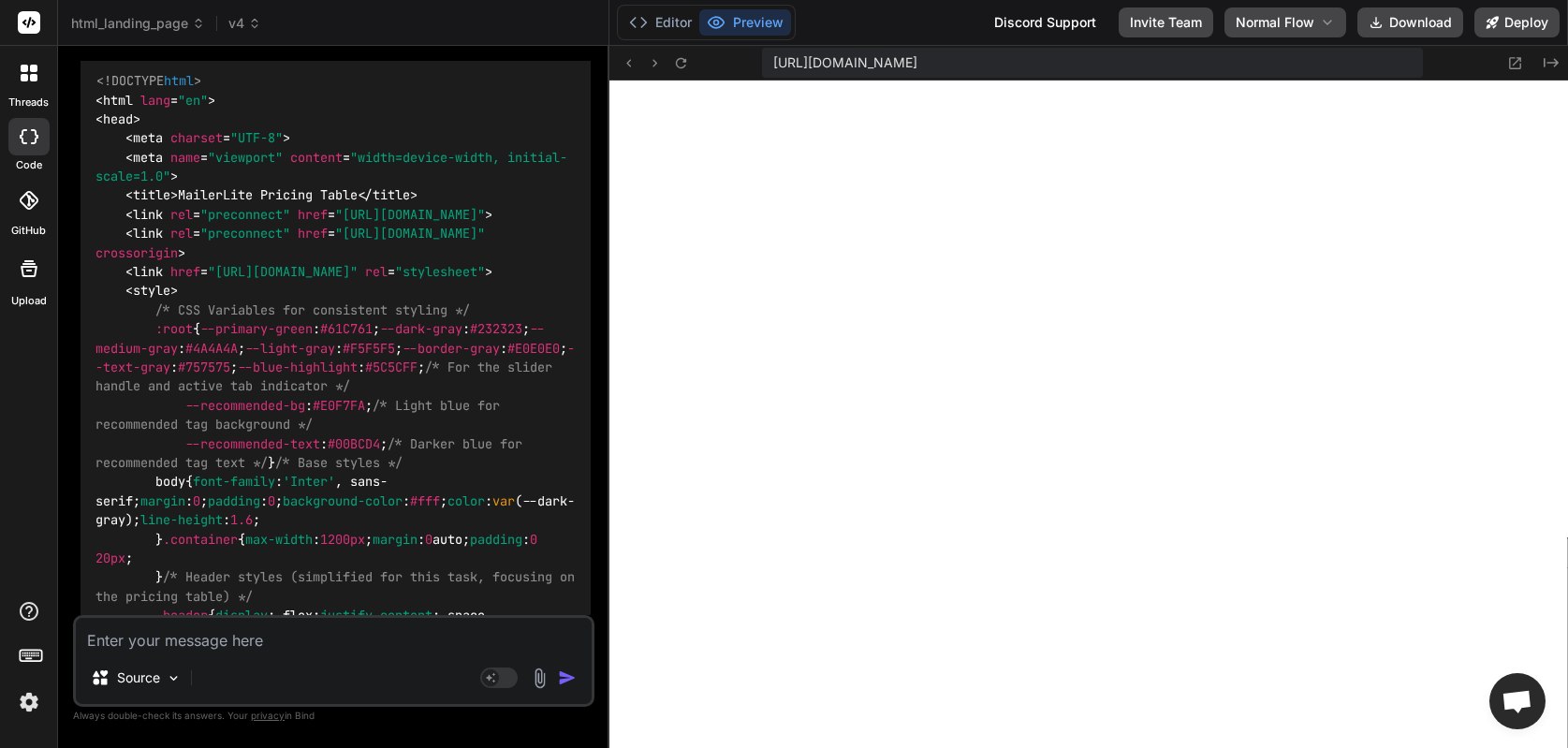
scroll to position [0, 0]
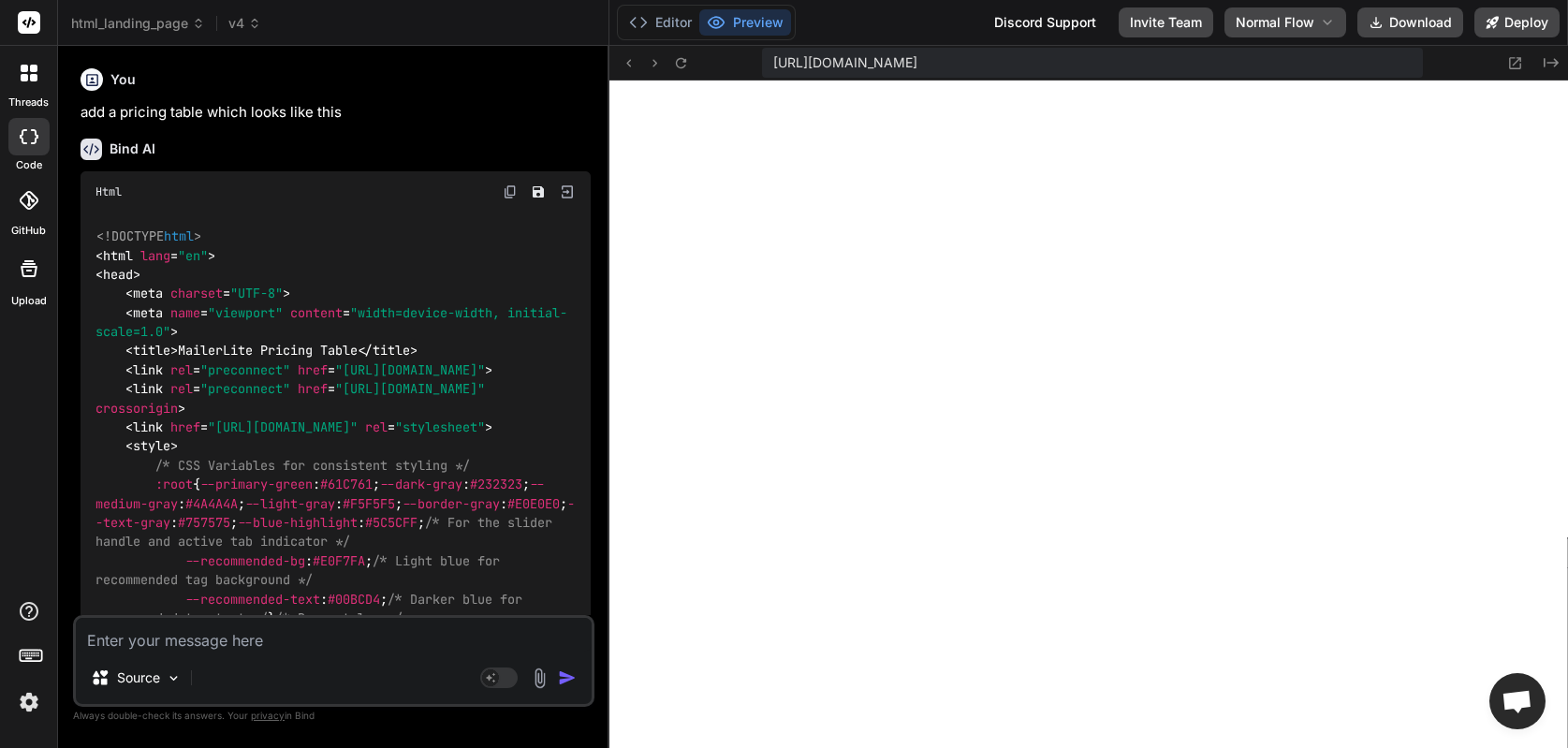
click at [30, 87] on div at bounding box center [29, 73] width 39 height 39
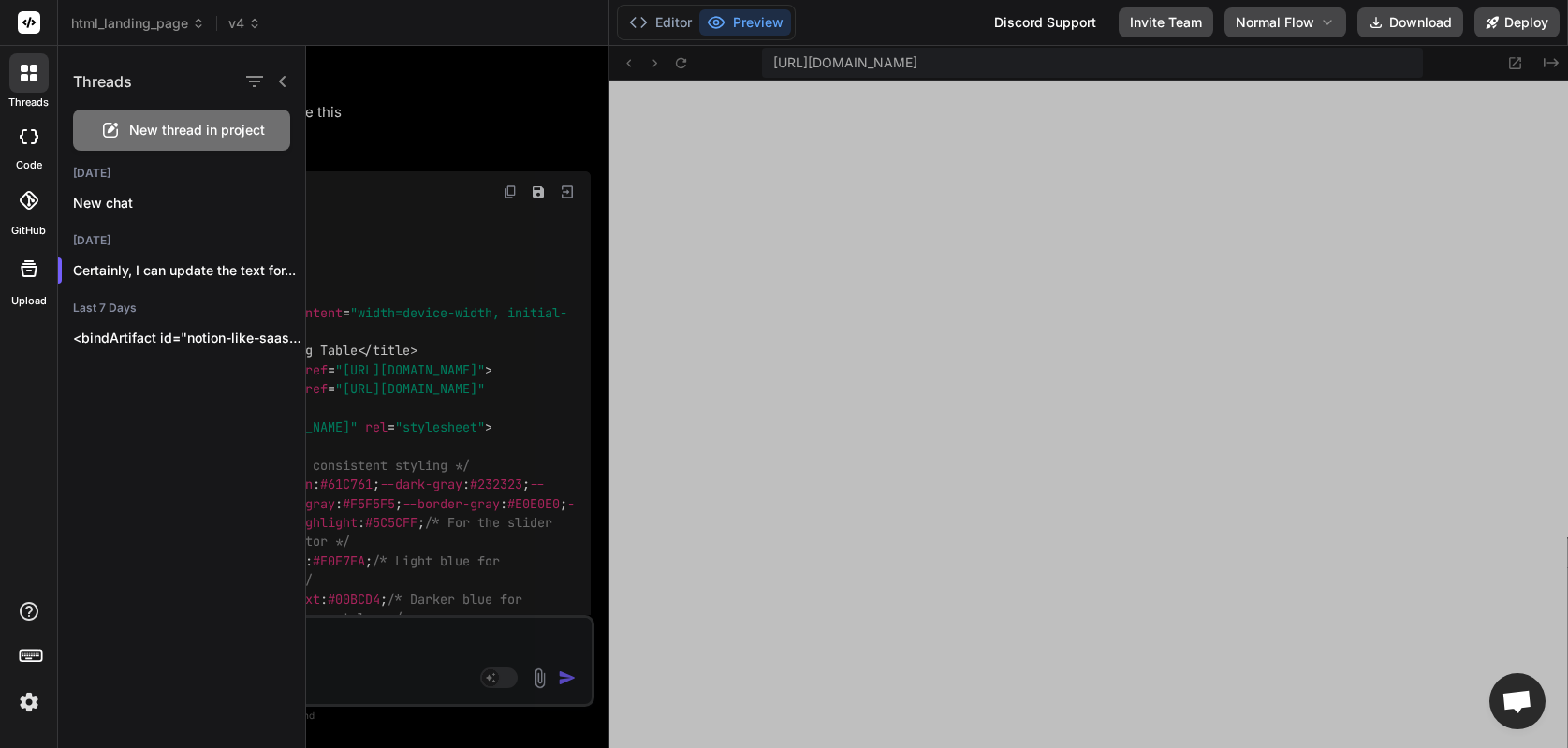
click at [30, 87] on div at bounding box center [29, 73] width 39 height 39
click at [282, 79] on icon at bounding box center [282, 81] width 7 height 11
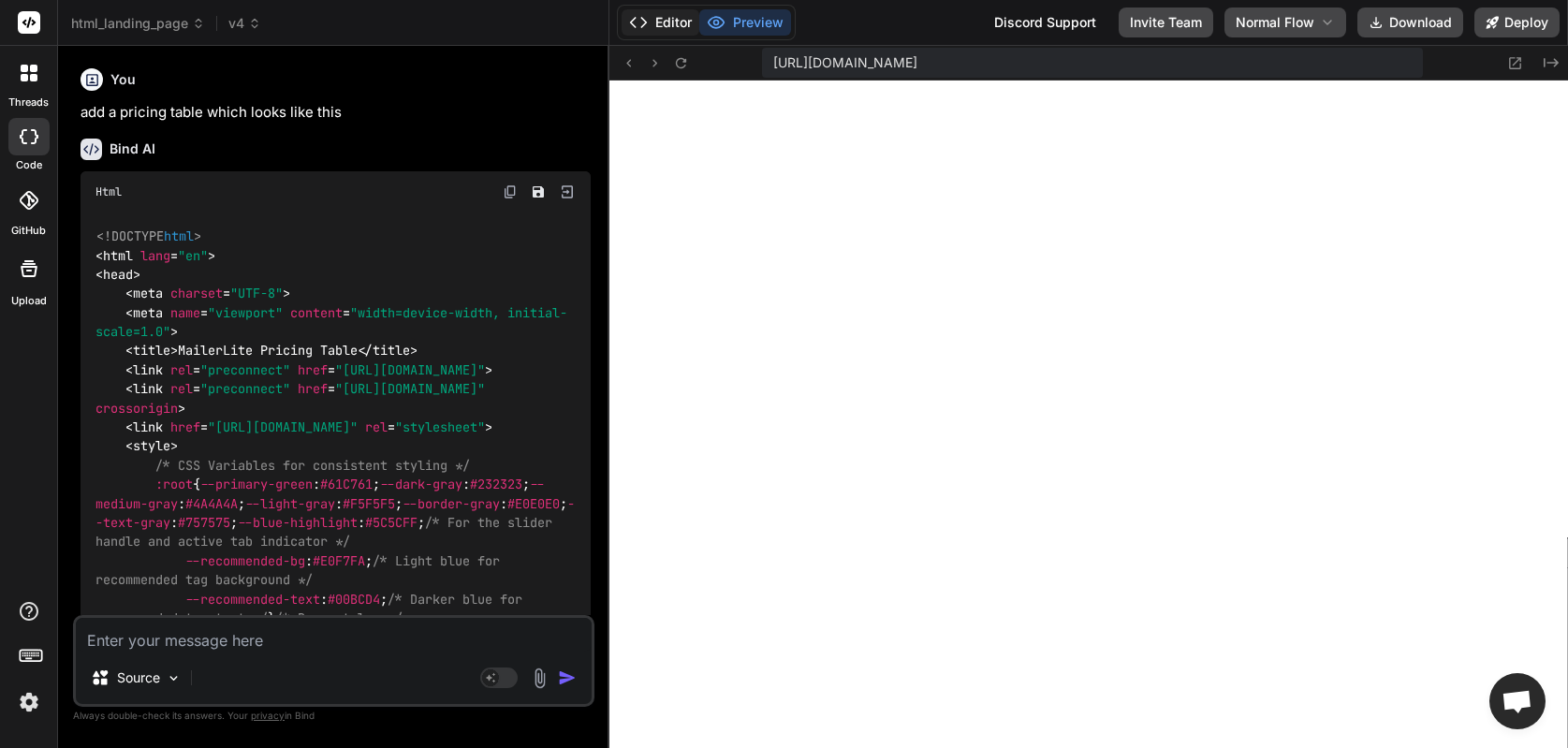
click at [672, 21] on button "Editor" at bounding box center [660, 22] width 78 height 26
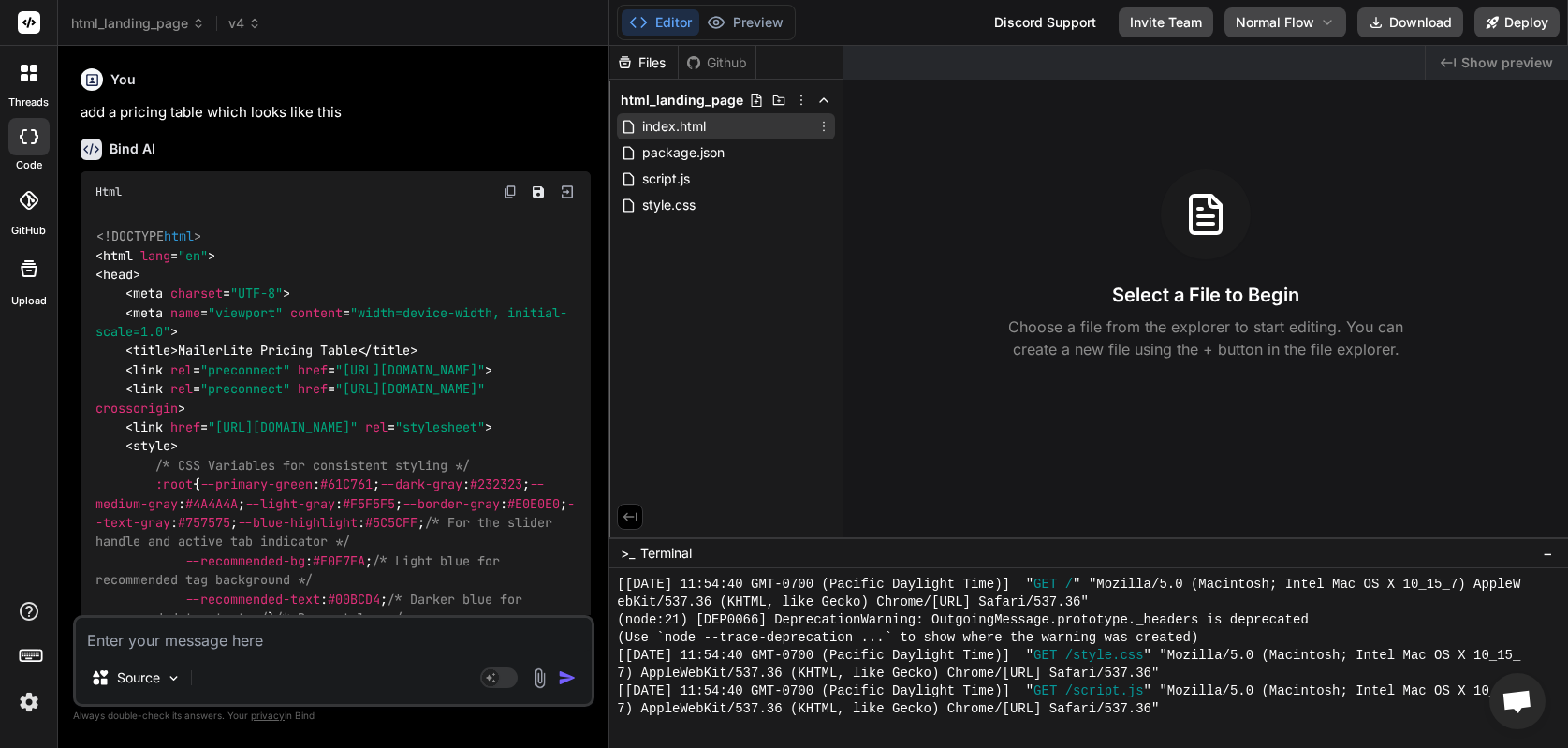
click at [697, 126] on span "index.html" at bounding box center [674, 125] width 67 height 22
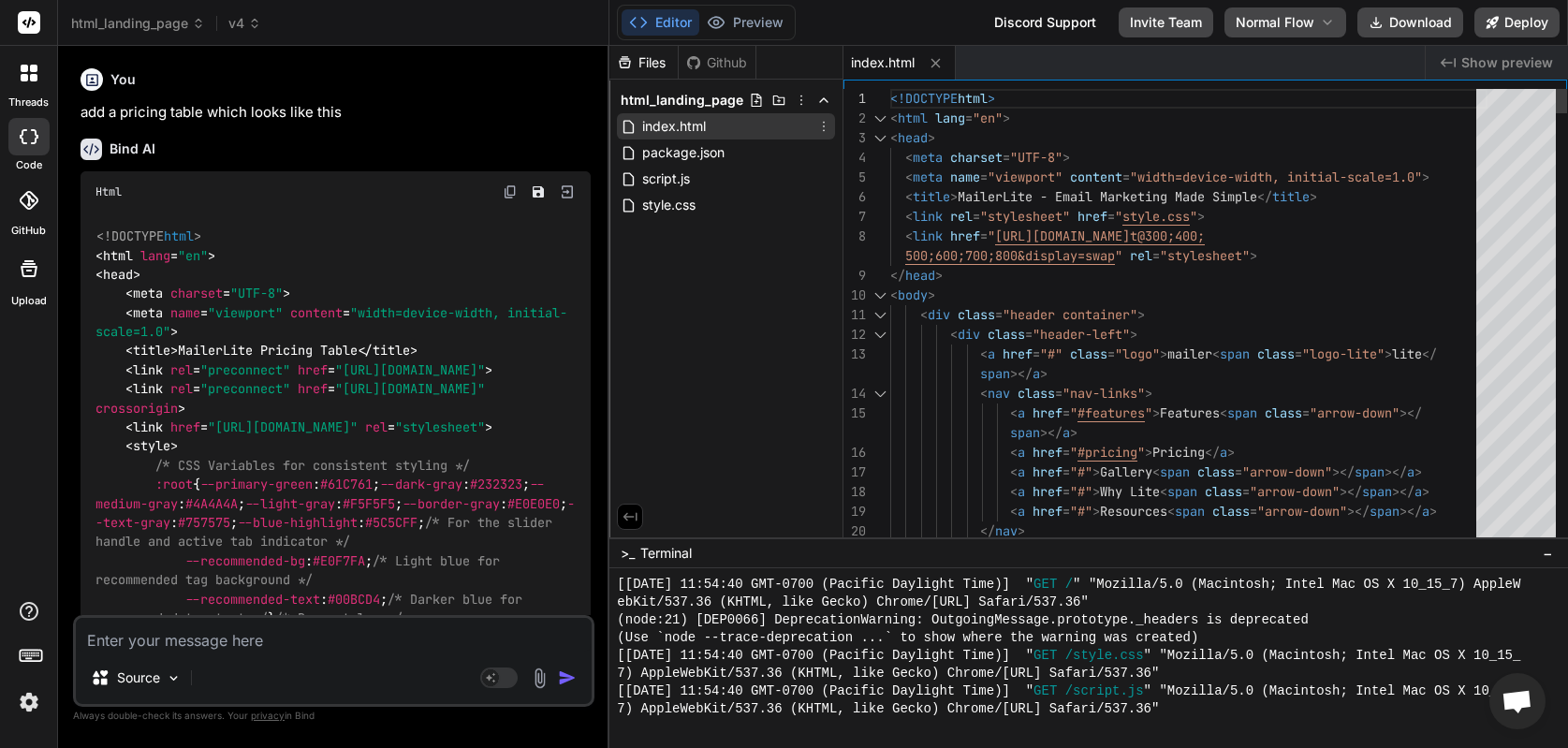
type textarea "x"
click at [690, 145] on span "package.json" at bounding box center [684, 152] width 86 height 22
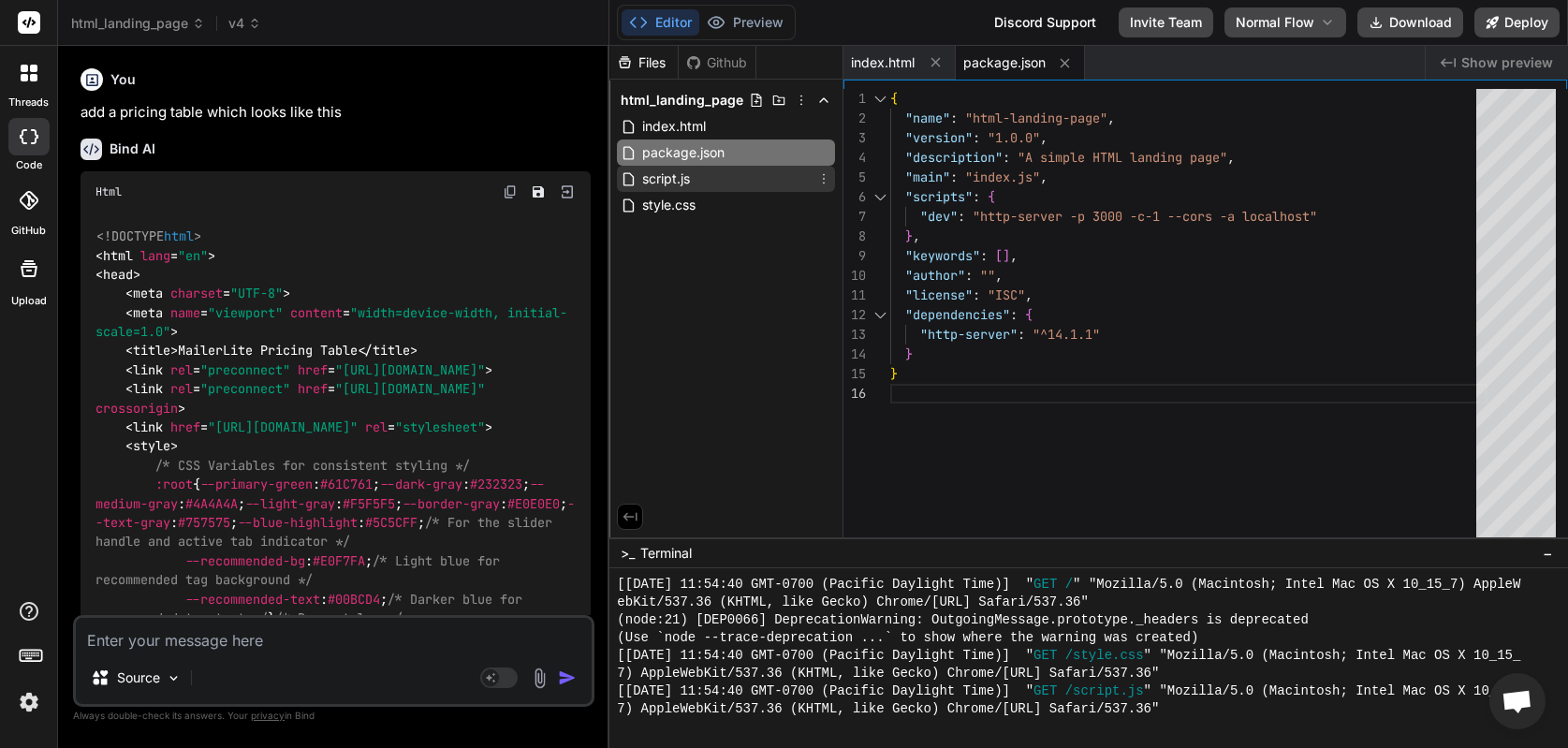
click at [674, 175] on span "script.js" at bounding box center [667, 178] width 52 height 22
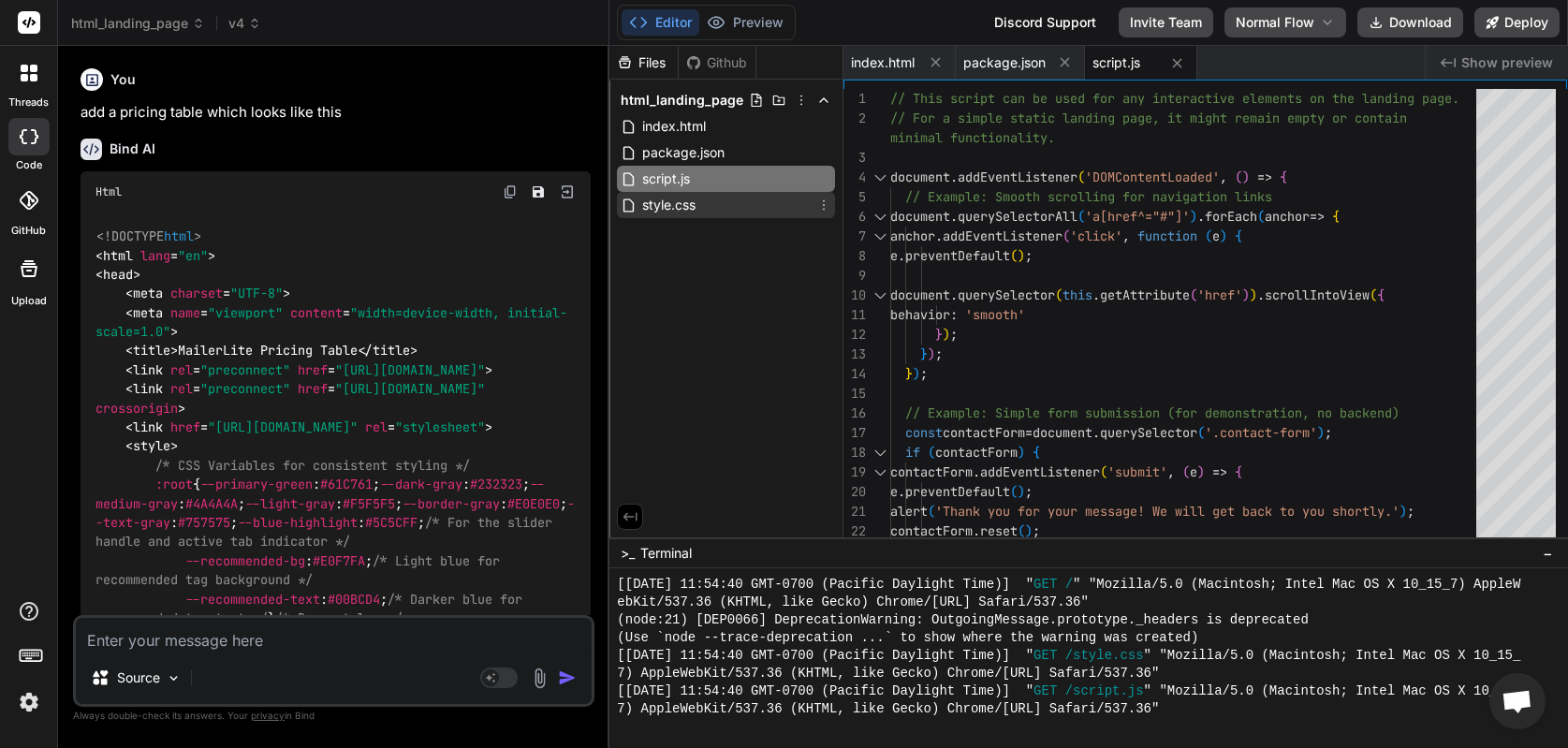
click at [663, 202] on span "style.css" at bounding box center [670, 204] width 57 height 22
type textarea ".integration-logos { grid-template-columns: 1fr; } }"
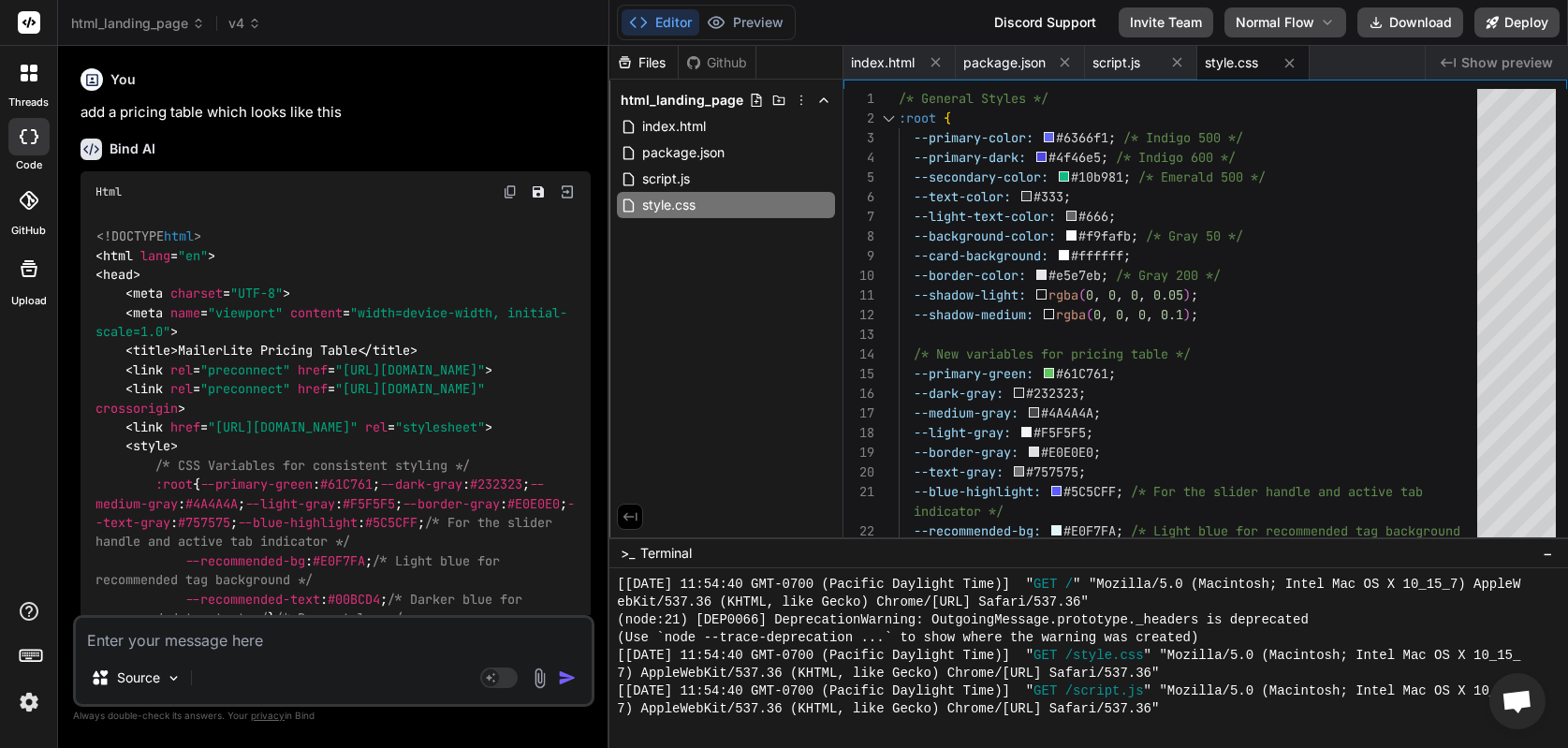
type textarea "x"
type textarea "} .integration-logos { grid-template-columns: 1fr; } }"
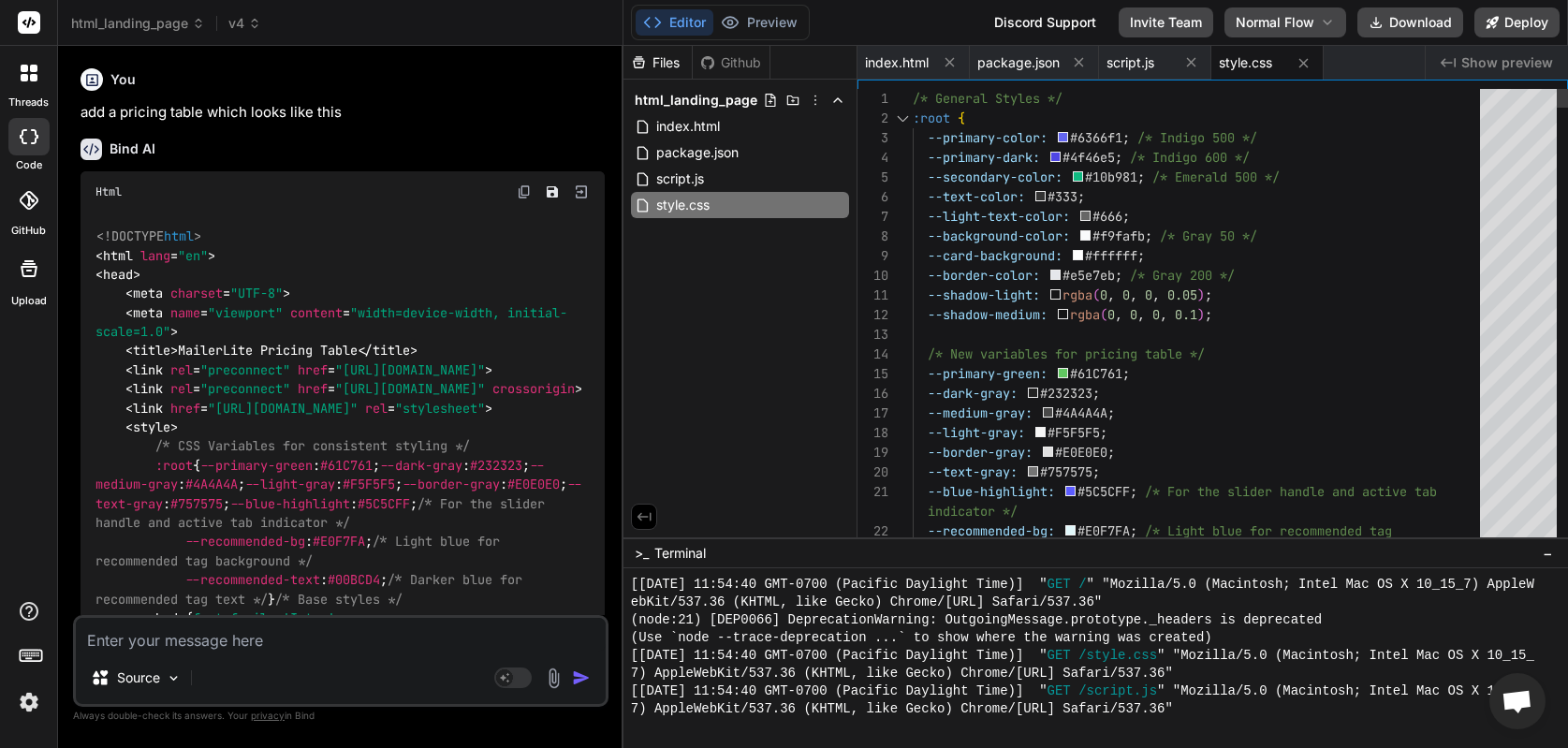
type textarea "x"
type textarea ".integration-logos { grid-template-columns: 1fr; } }"
type textarea "x"
type textarea "} }"
type textarea "x"
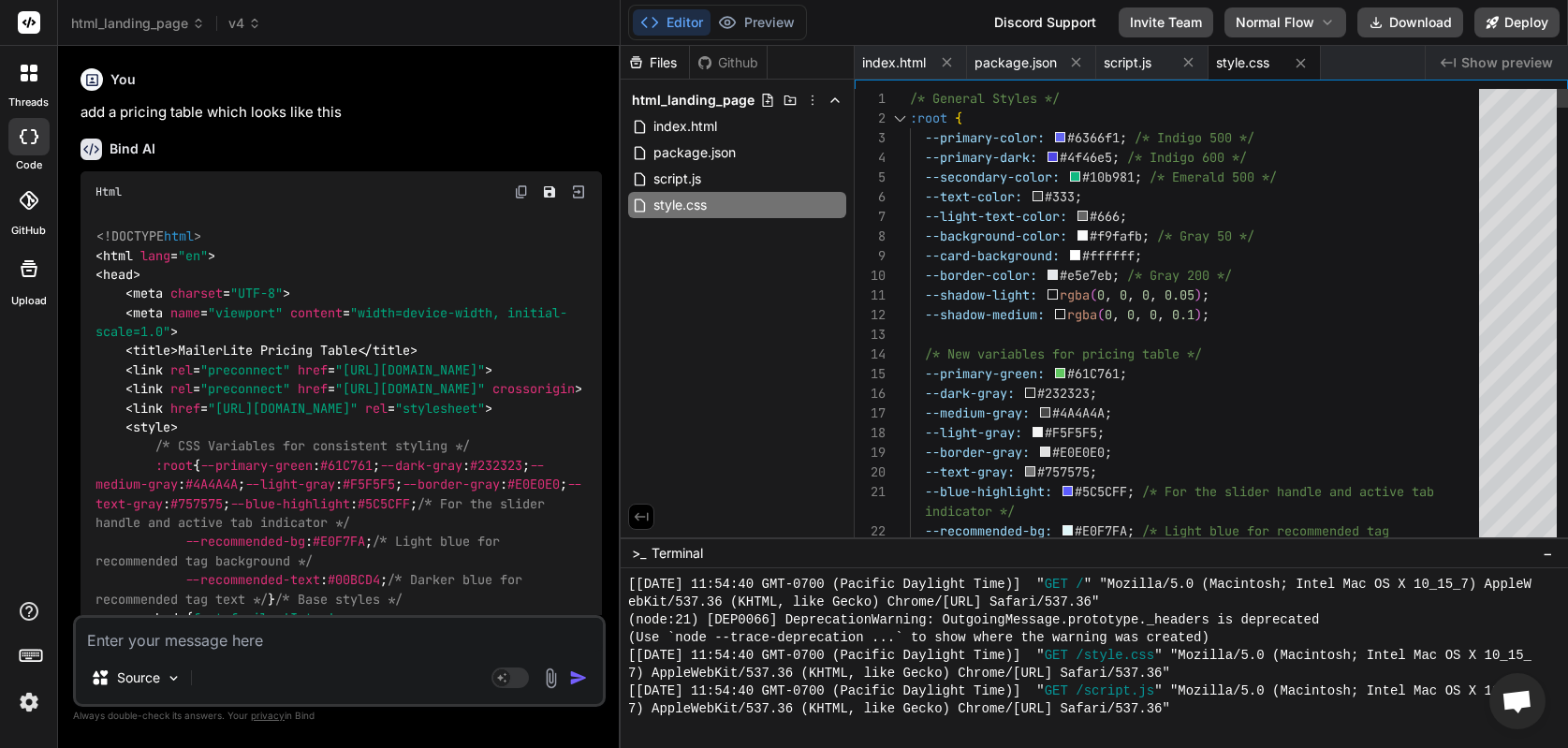
type textarea "}"
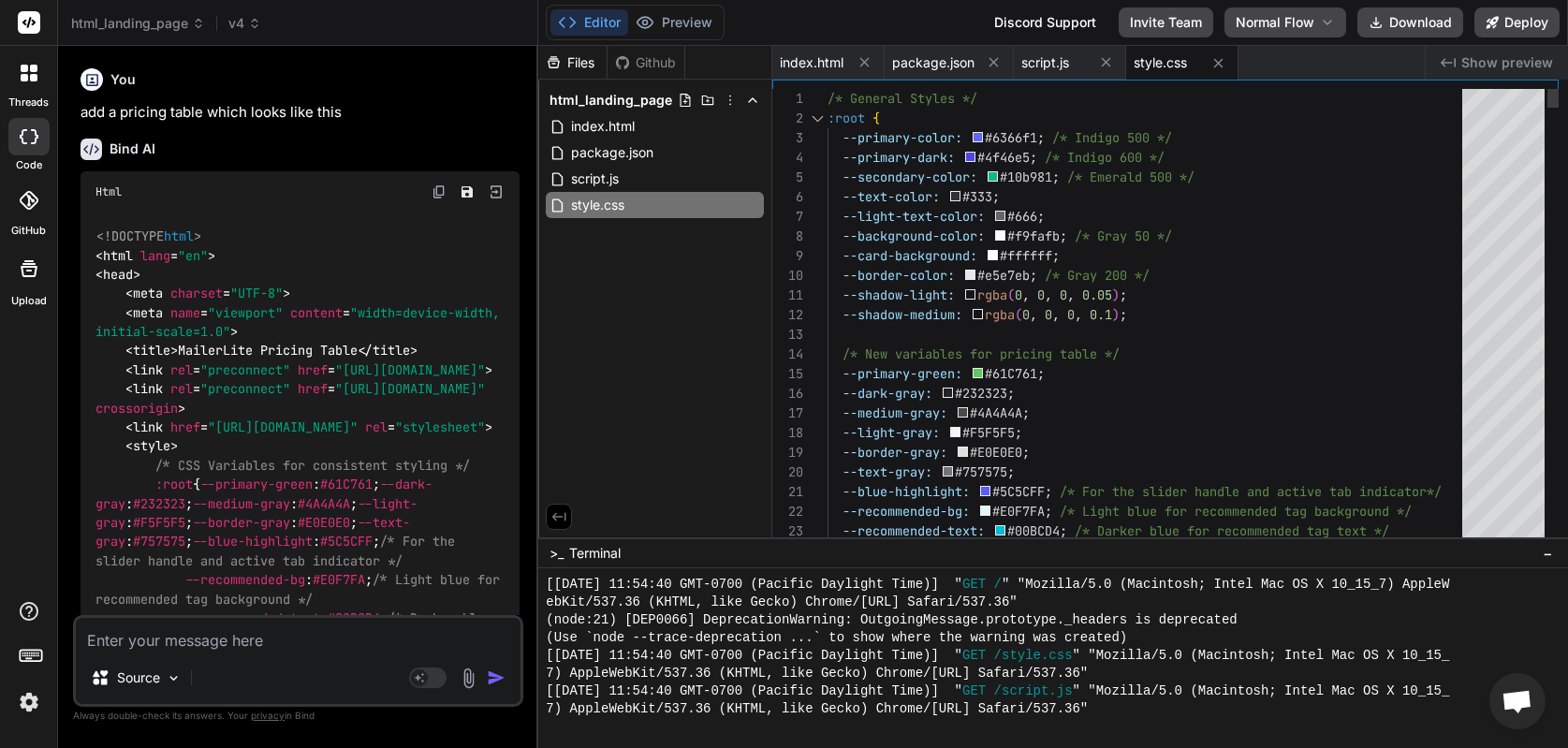
scroll to position [38, 0]
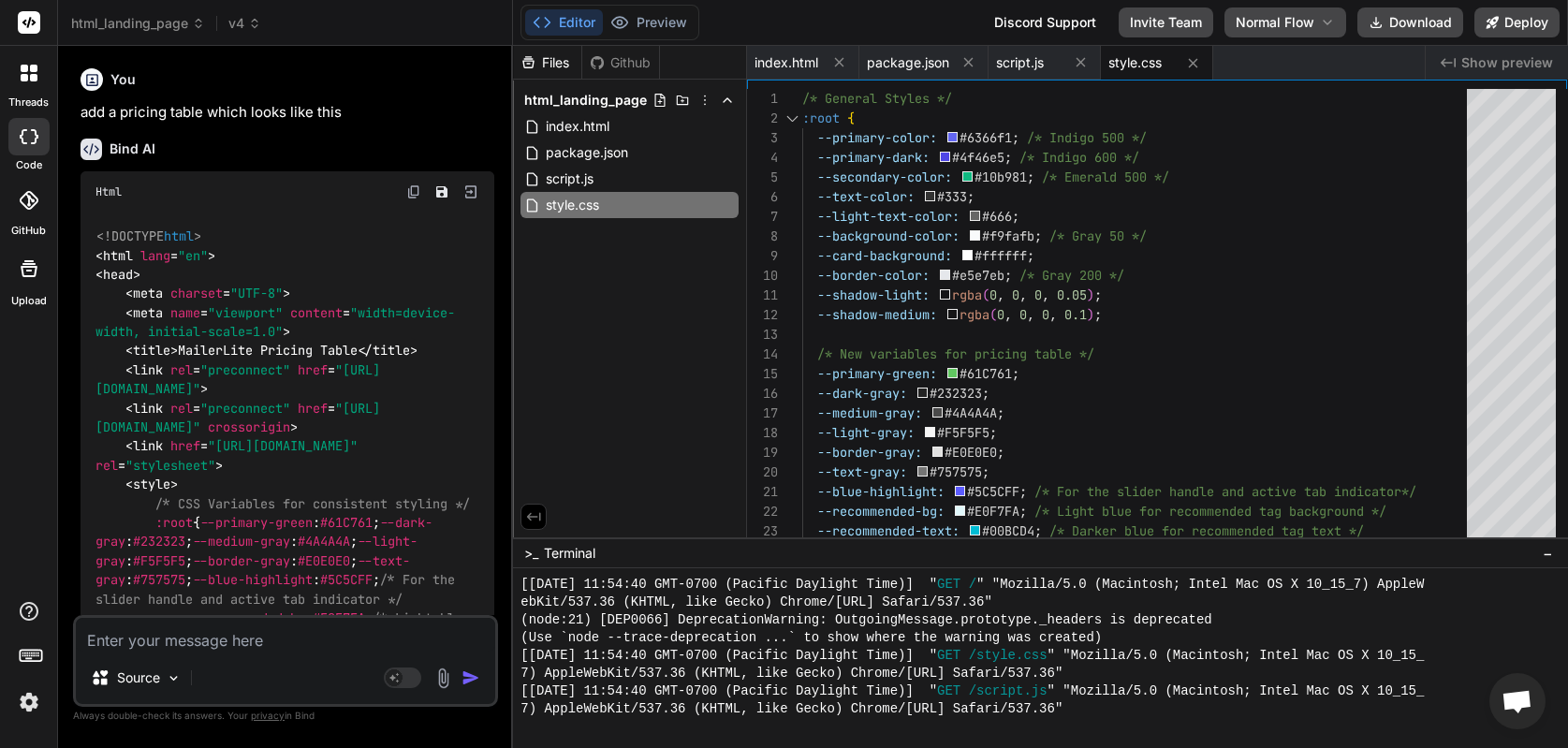
drag, startPoint x: 608, startPoint y: 240, endPoint x: 473, endPoint y: 282, distance: 141.4
click at [473, 282] on div "Bind AI Web Search Created with Pixso. Code Generator You add a pricing table w…" at bounding box center [285, 397] width 455 height 702
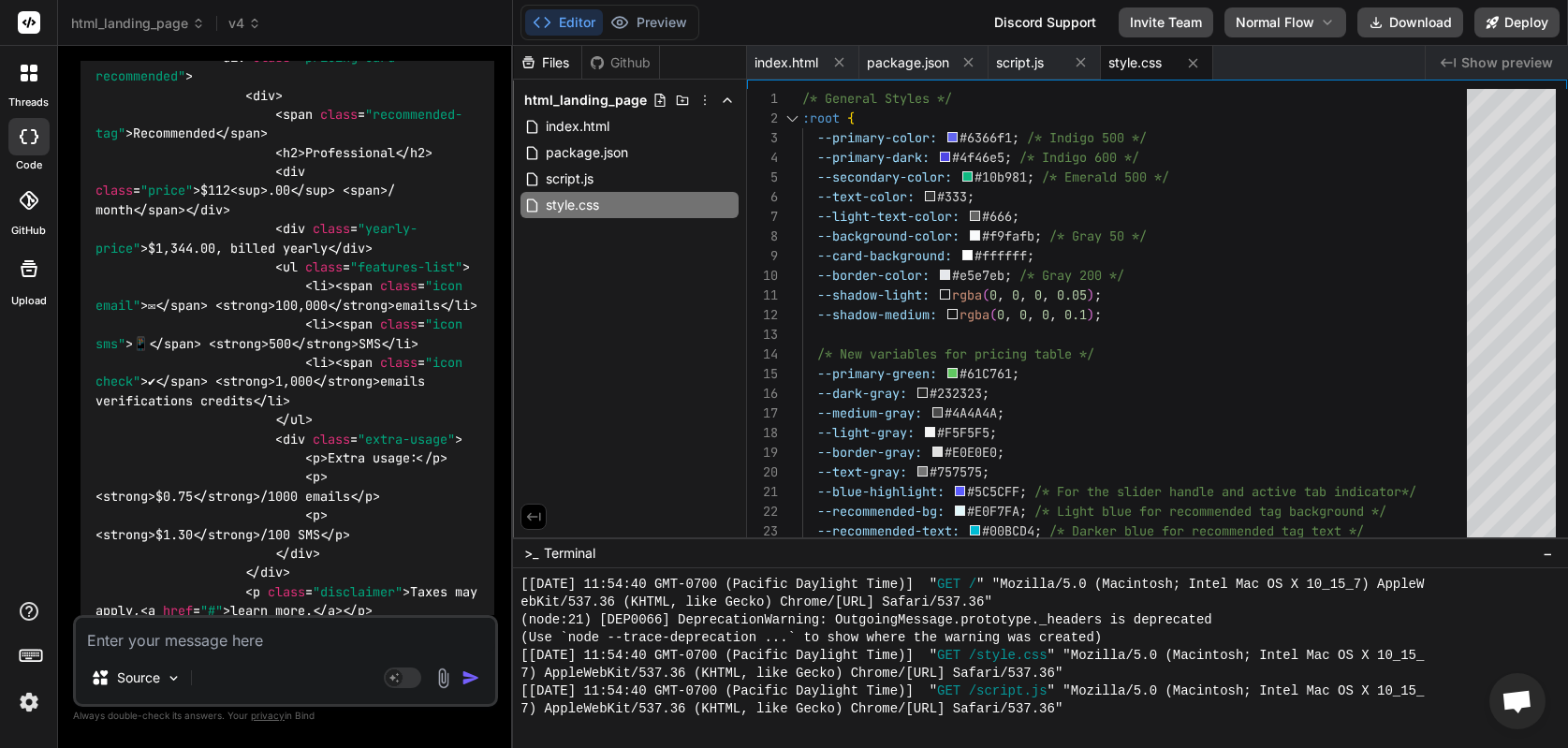
scroll to position [7934, 0]
click at [247, 20] on span "v4" at bounding box center [245, 24] width 33 height 19
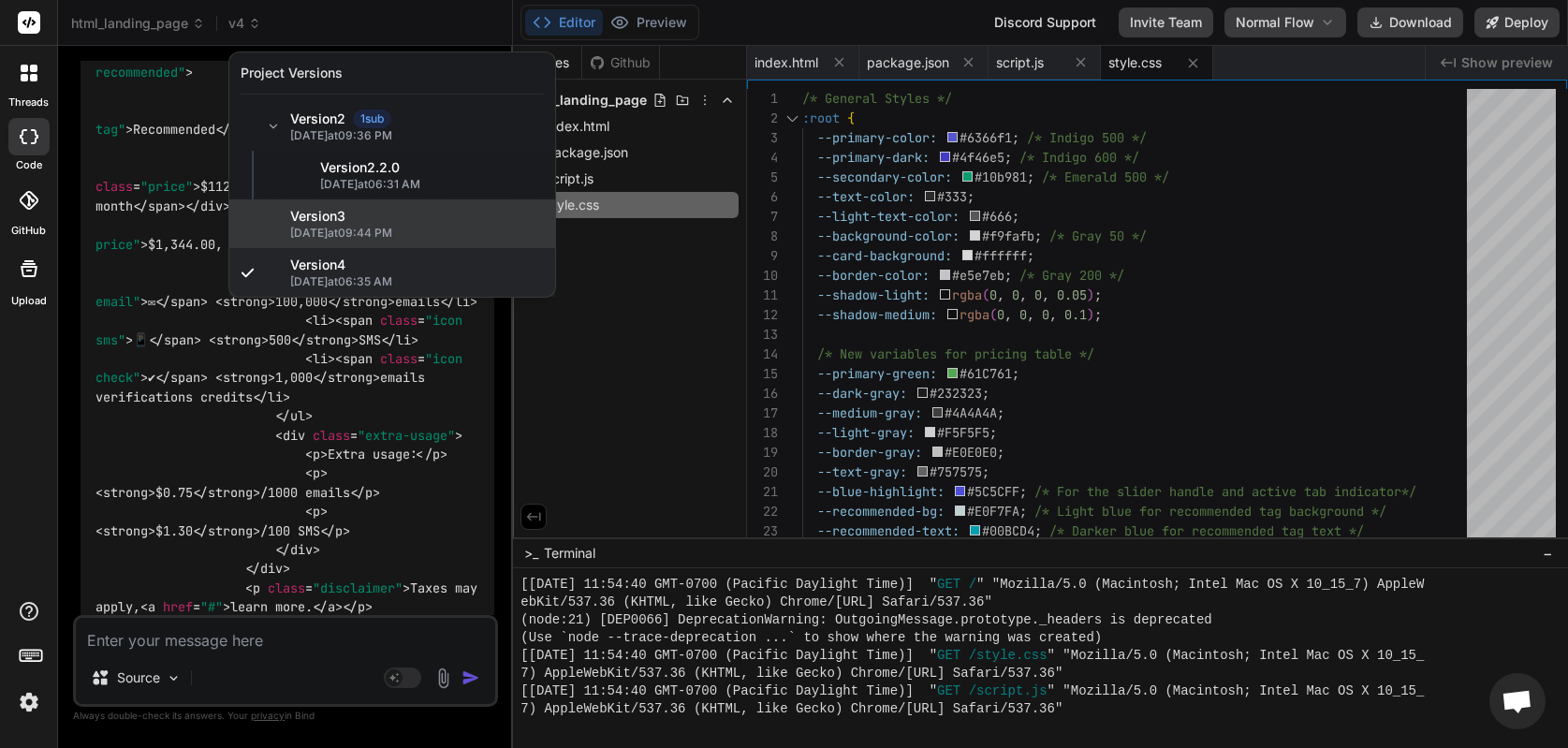
click at [355, 232] on span "10/8/2025 at 09:44 PM" at bounding box center [417, 234] width 254 height 15
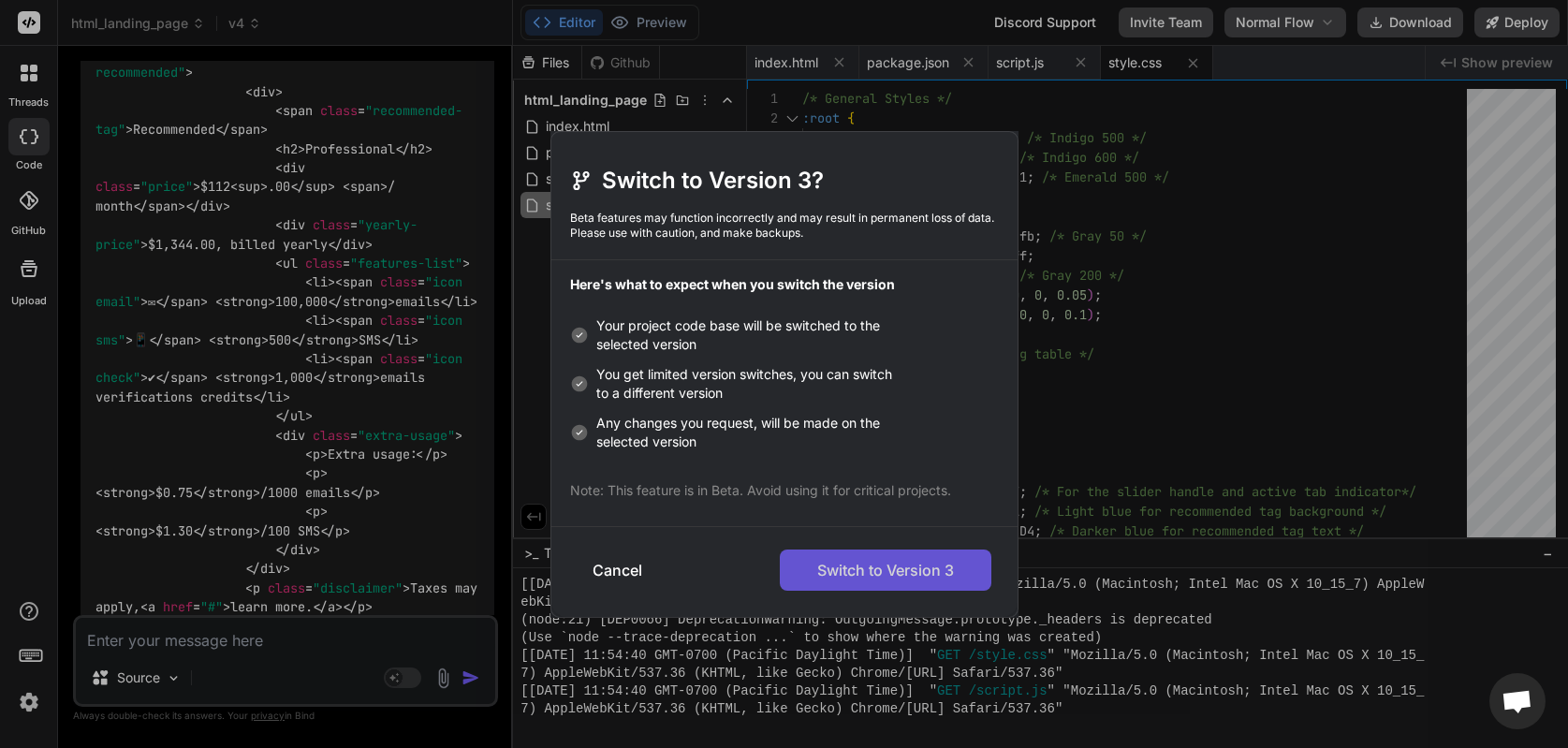
click at [852, 572] on button "Switch to Version 3" at bounding box center [885, 570] width 212 height 41
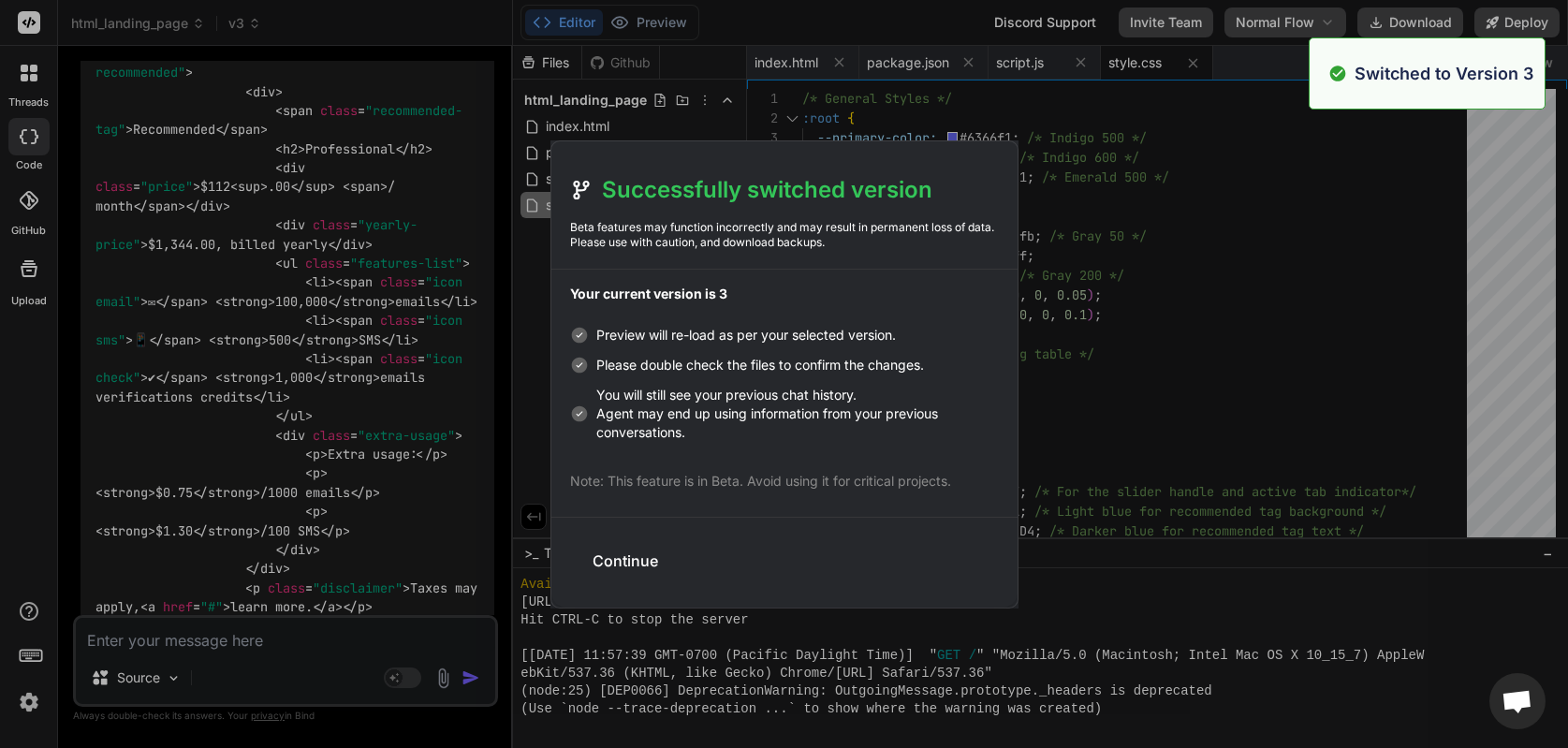
scroll to position [3291, 0]
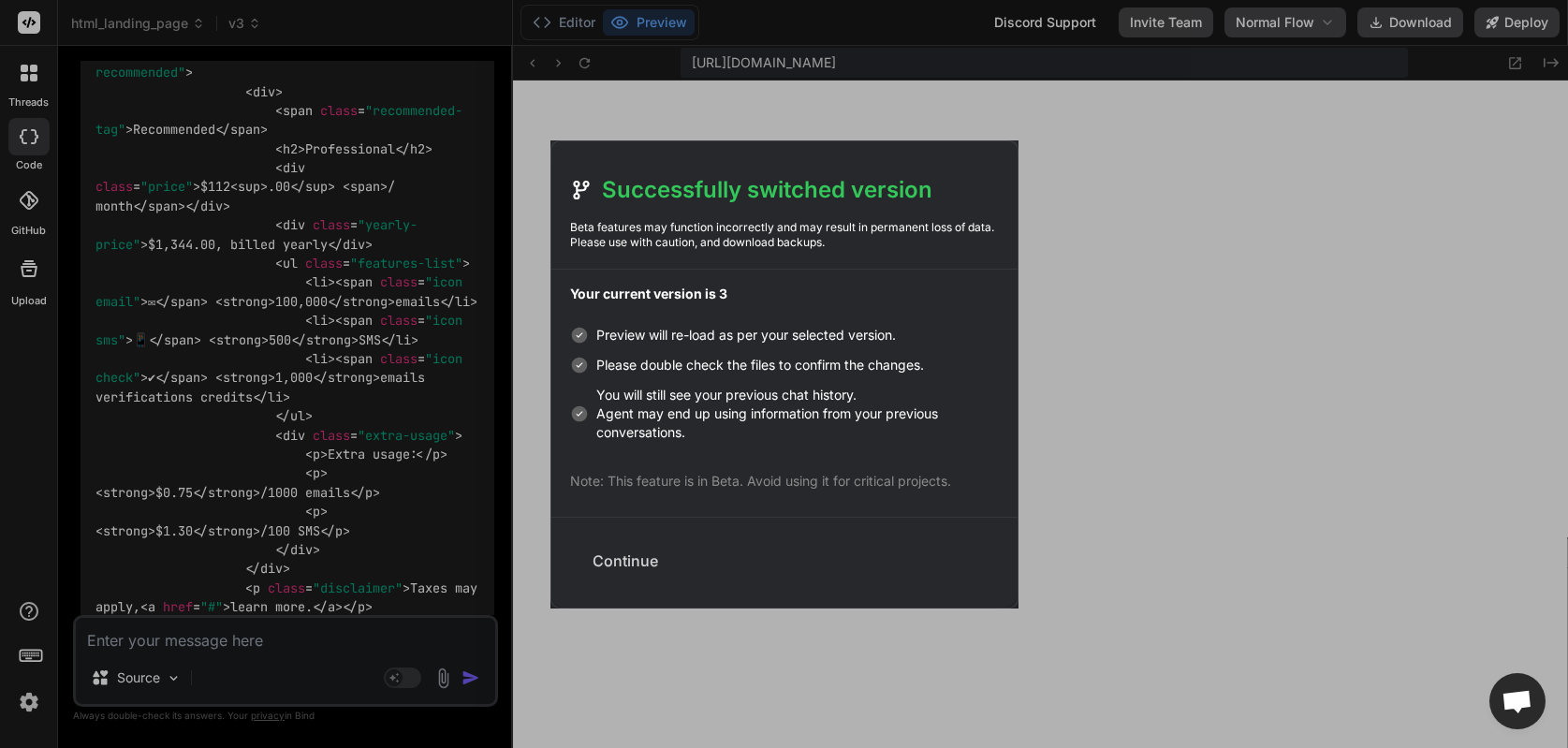
click at [611, 564] on button "Continue" at bounding box center [625, 560] width 96 height 41
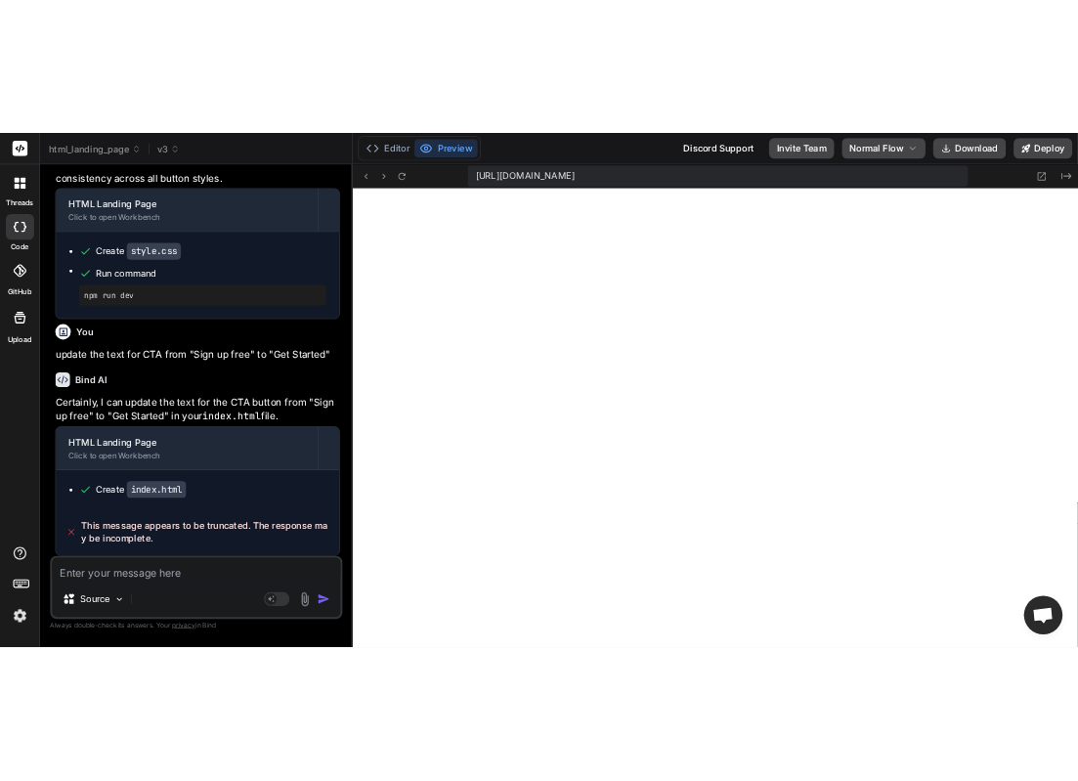
scroll to position [31991, 0]
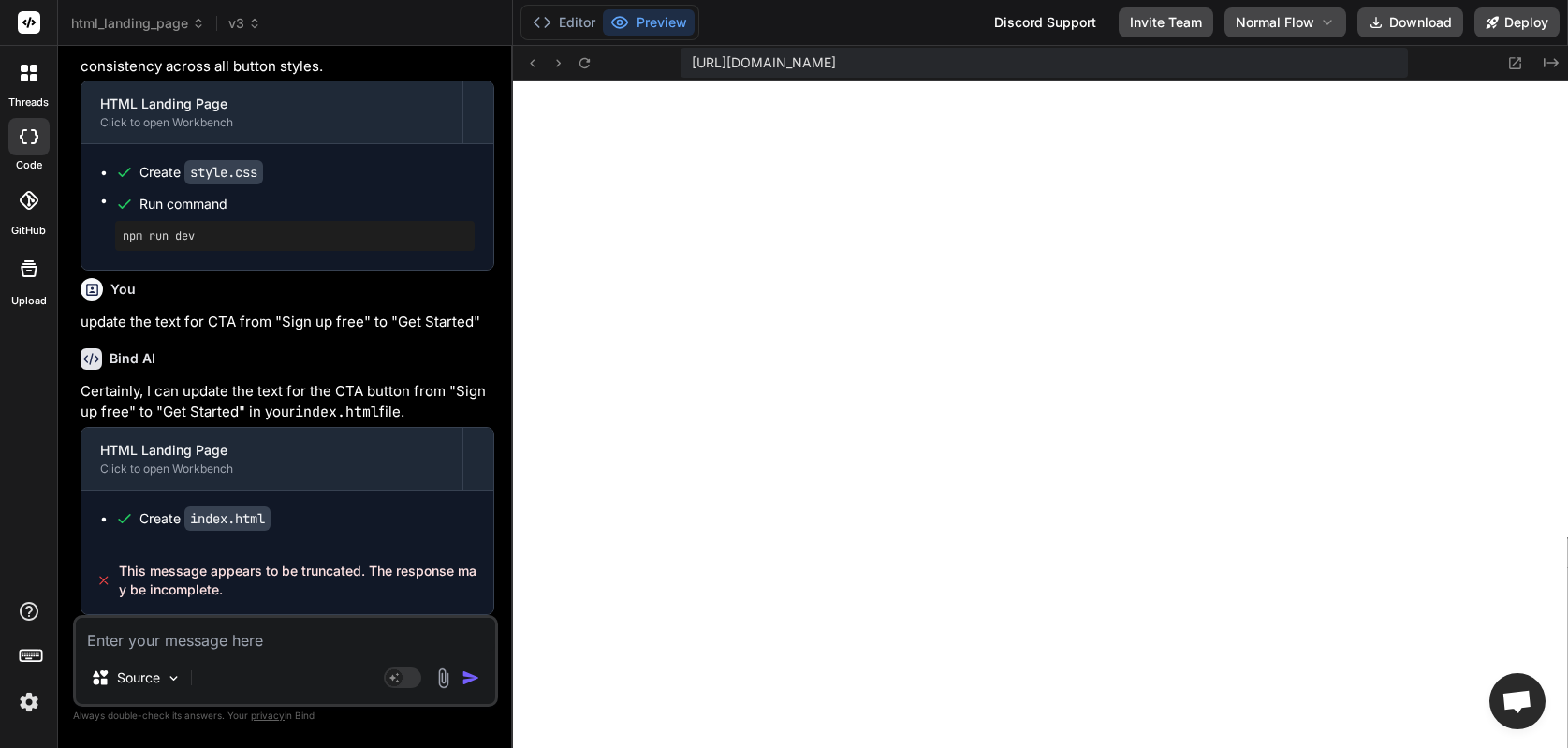
type textarea "x"
type textarea "} }"
type textarea "x"
type textarea ".pricing-card.enterprise .price { font-size: 40px; } .integration-logos { grid-…"
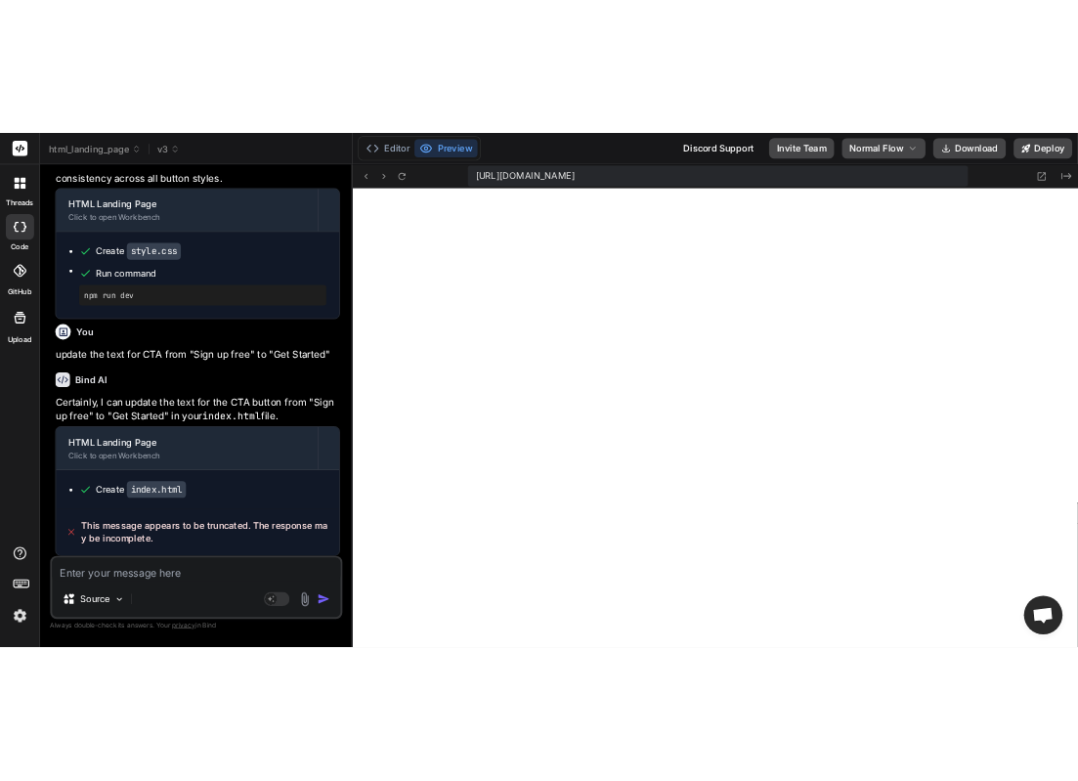
scroll to position [45712, 0]
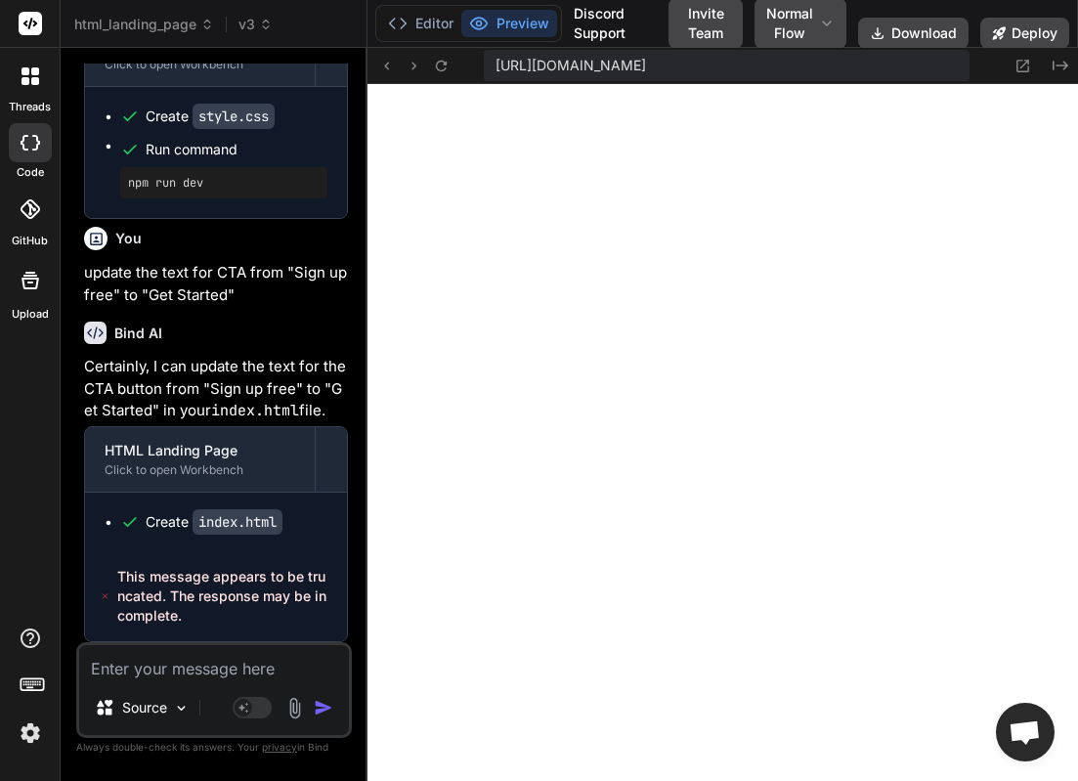
type textarea "x"
type textarea ".integration-logos { grid-template-columns: 1fr; } }"
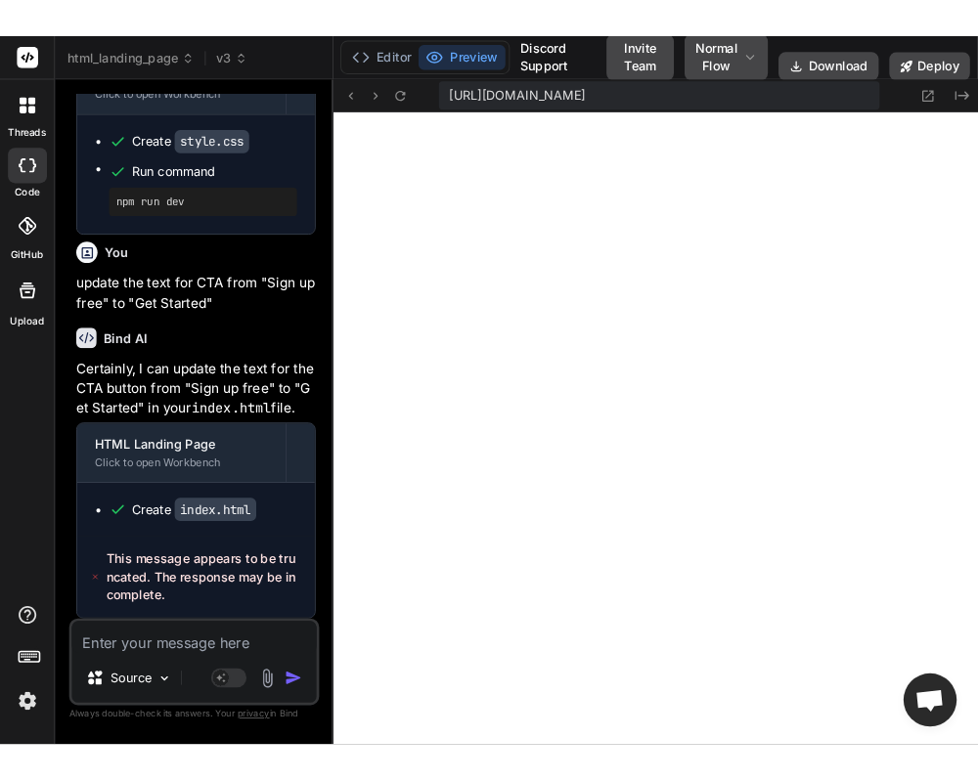
scroll to position [3826, 0]
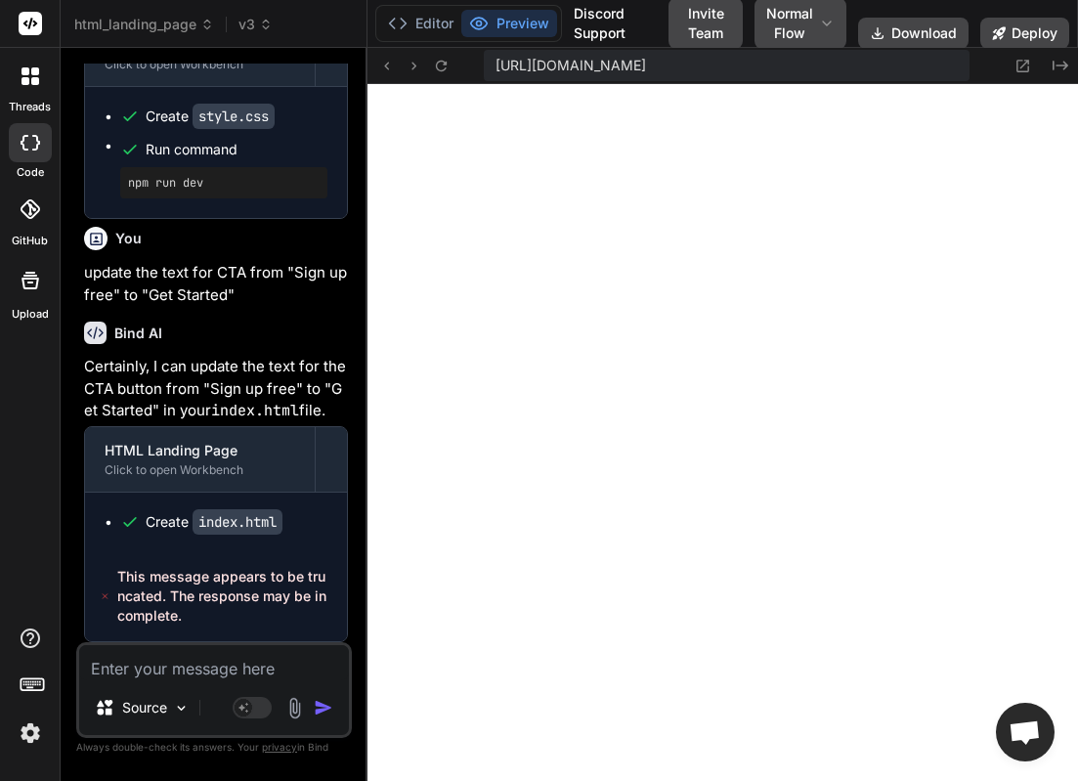
type textarea "x"
type textarea "grid-template-columns: 1fr; } }"
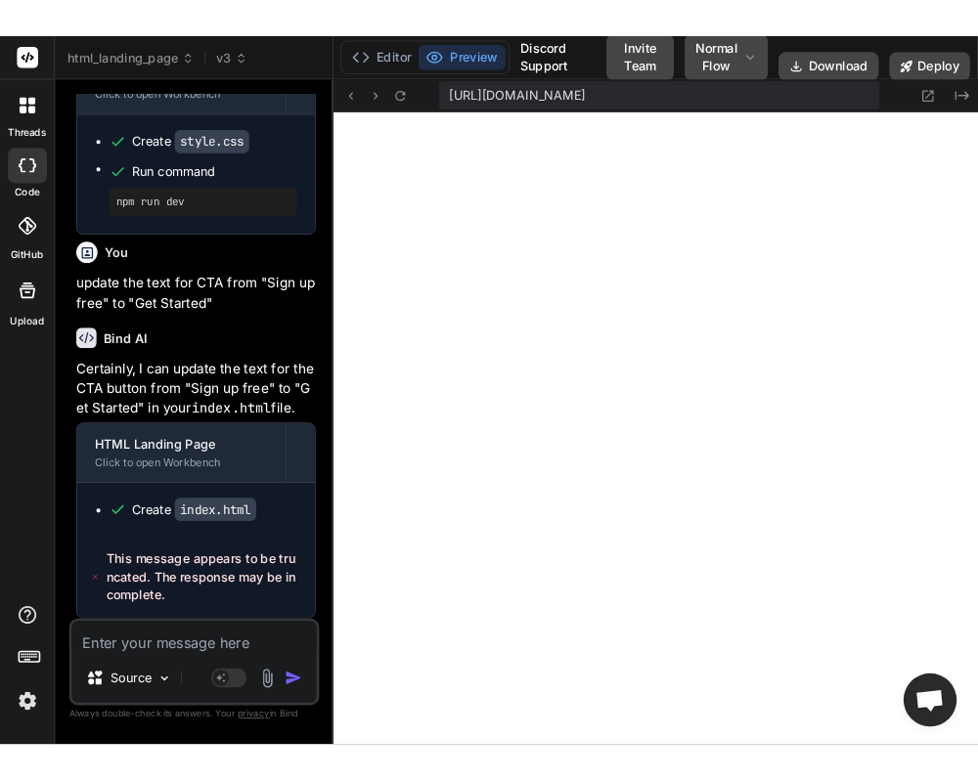
scroll to position [52313, 0]
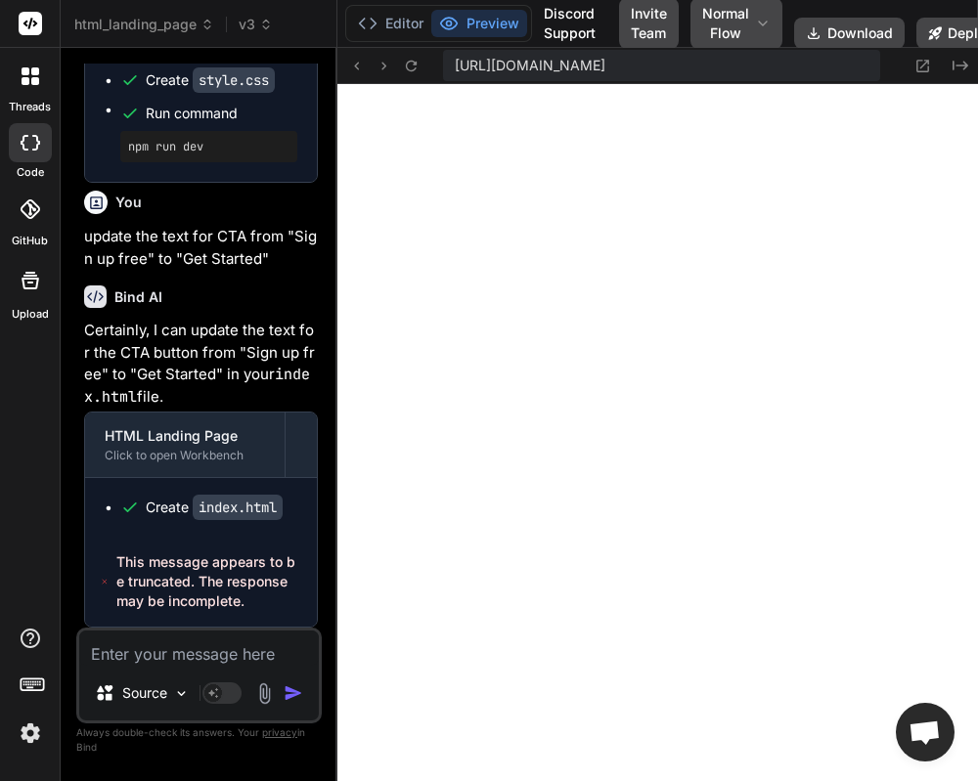
type textarea "x"
